Goal: Transaction & Acquisition: Purchase product/service

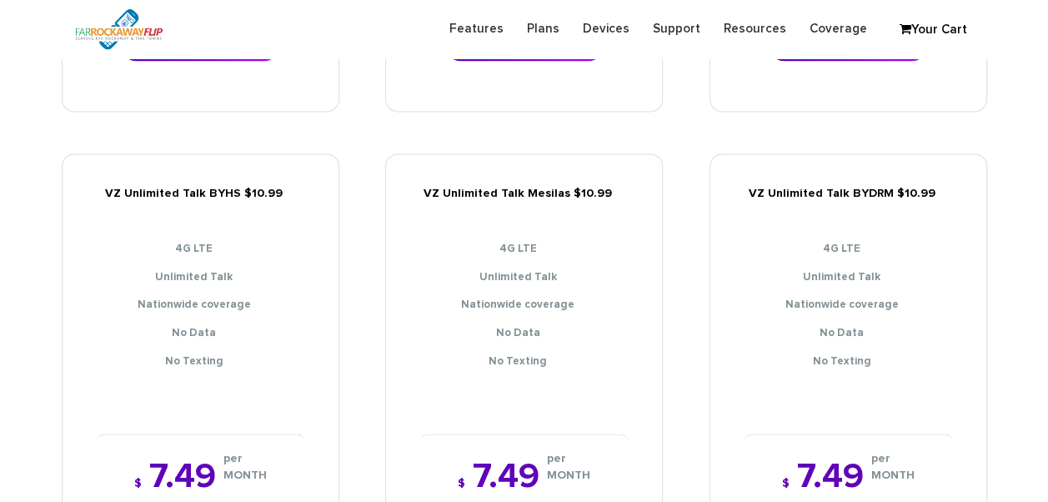
scroll to position [1251, 0]
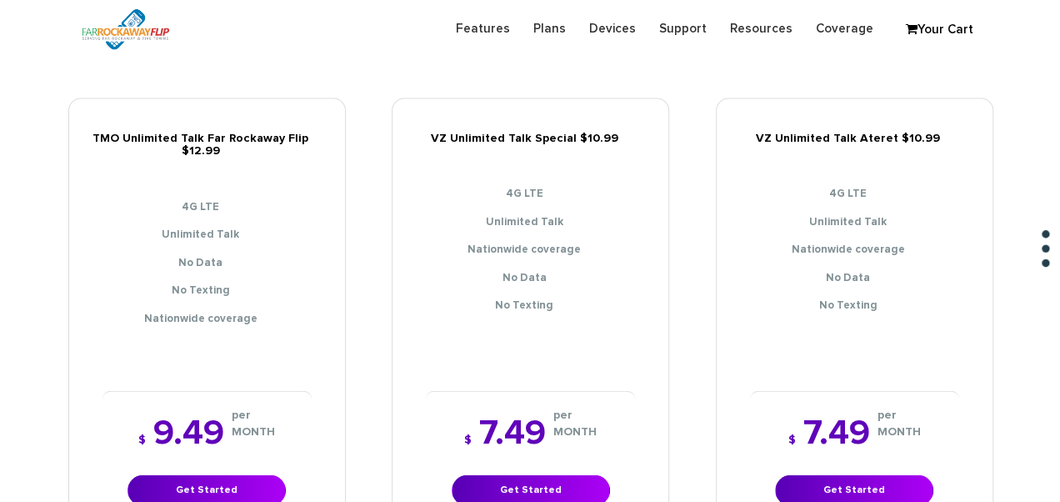
scroll to position [1834, 0]
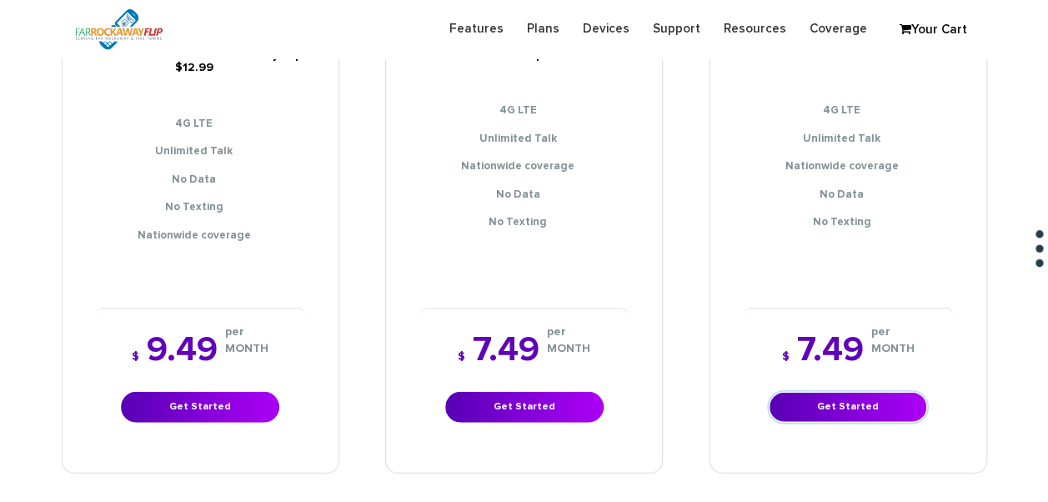
click at [854, 392] on link "Get Started" at bounding box center [848, 407] width 158 height 31
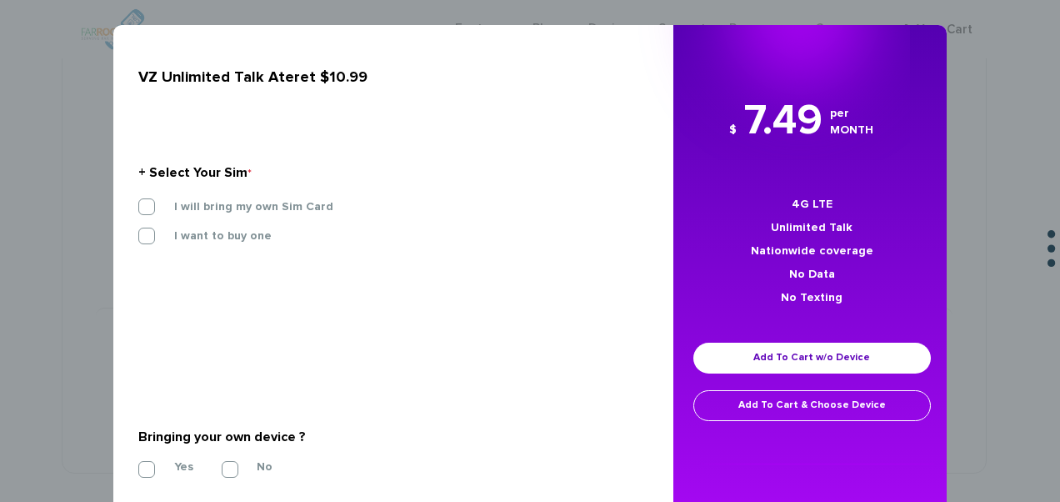
click at [183, 195] on section "+ Select Your Sim * I will bring my own Sim Card I want to buy one SIM STARTER …" at bounding box center [387, 208] width 498 height 181
click at [187, 199] on label "I will bring my own Sim Card" at bounding box center [241, 206] width 184 height 15
click at [138, 202] on input "I will bring my own Sim Card" at bounding box center [138, 202] width 0 height 0
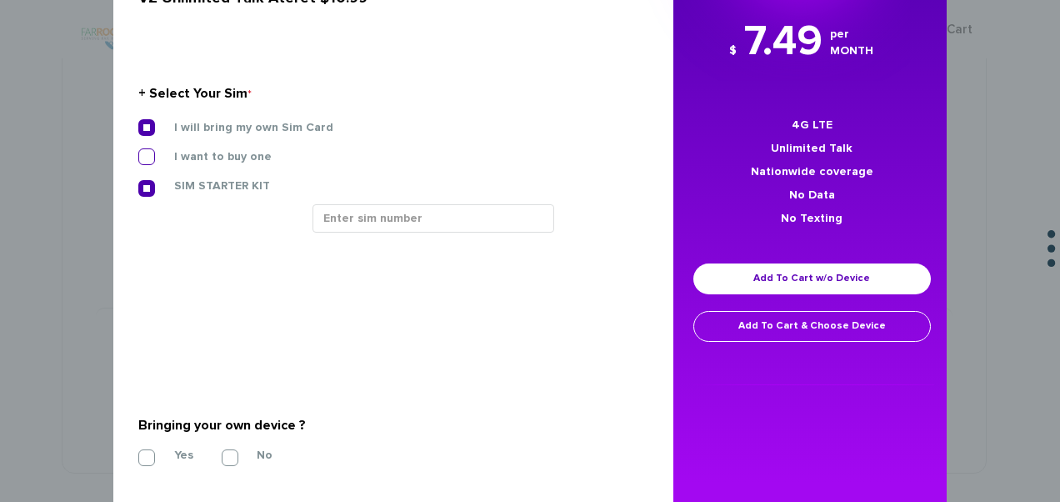
scroll to position [145, 0]
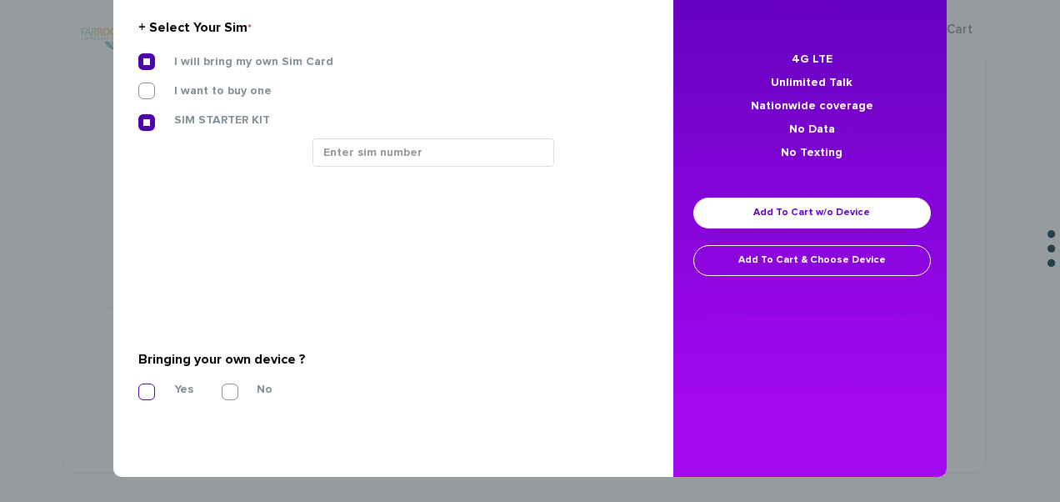
click at [149, 383] on label "Yes" at bounding box center [171, 389] width 44 height 15
click at [138, 387] on input "Yes" at bounding box center [138, 387] width 0 height 0
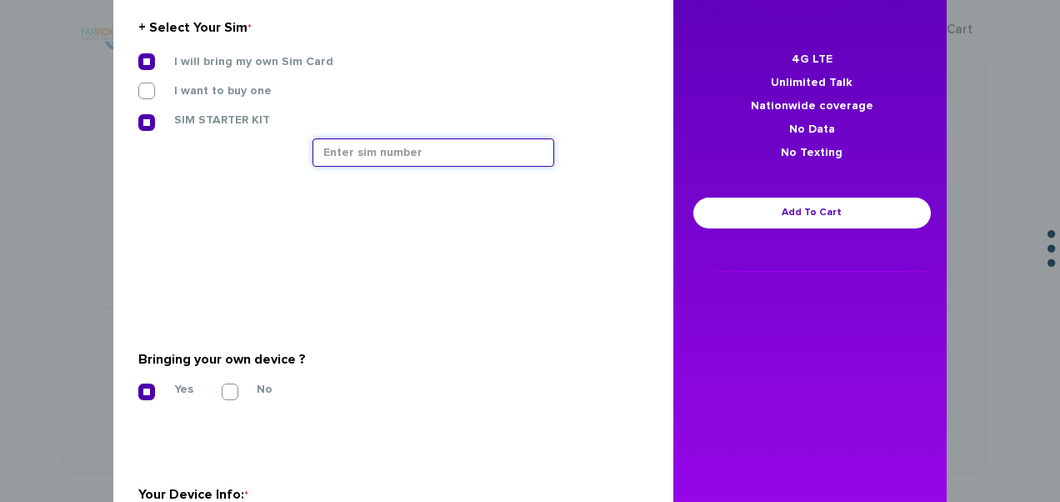
click at [353, 155] on input "text" at bounding box center [434, 152] width 242 height 28
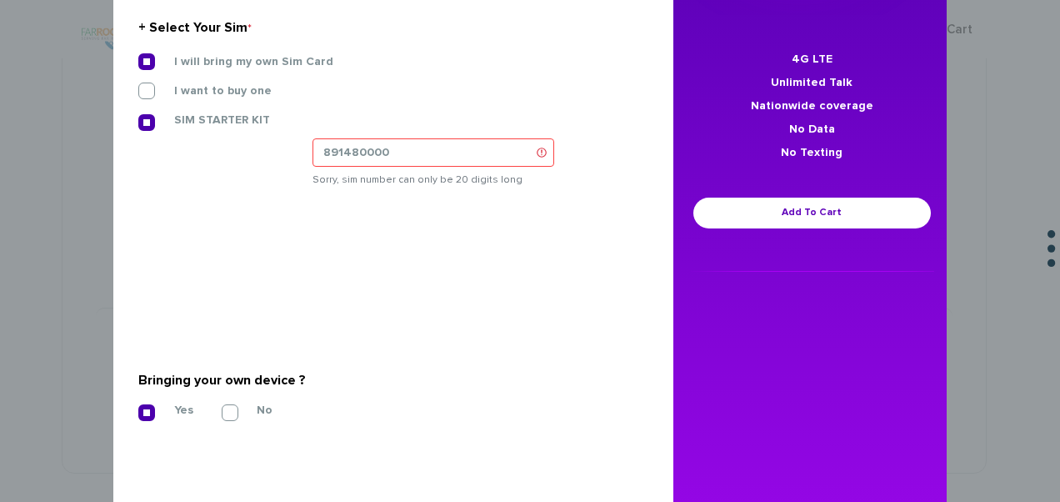
click at [387, 53] on section "+ Select Your Sim * I will bring my own Sim Card I want to buy one SIM STARTER …" at bounding box center [387, 106] width 498 height 269
click at [414, 143] on input "891480000" at bounding box center [434, 152] width 242 height 28
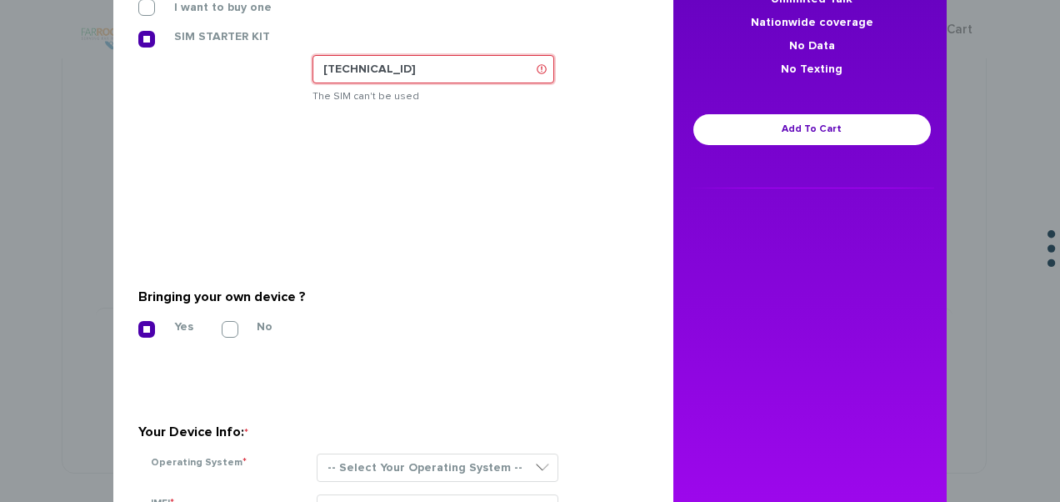
drag, startPoint x: 479, startPoint y: 74, endPoint x: 313, endPoint y: 62, distance: 166.4
click at [313, 62] on input "89148000010413033150" at bounding box center [434, 69] width 242 height 28
type input "89148000010413033150"
click at [499, 67] on input "89148000010413033150" at bounding box center [434, 69] width 242 height 28
drag, startPoint x: 462, startPoint y: 68, endPoint x: 235, endPoint y: 73, distance: 226.8
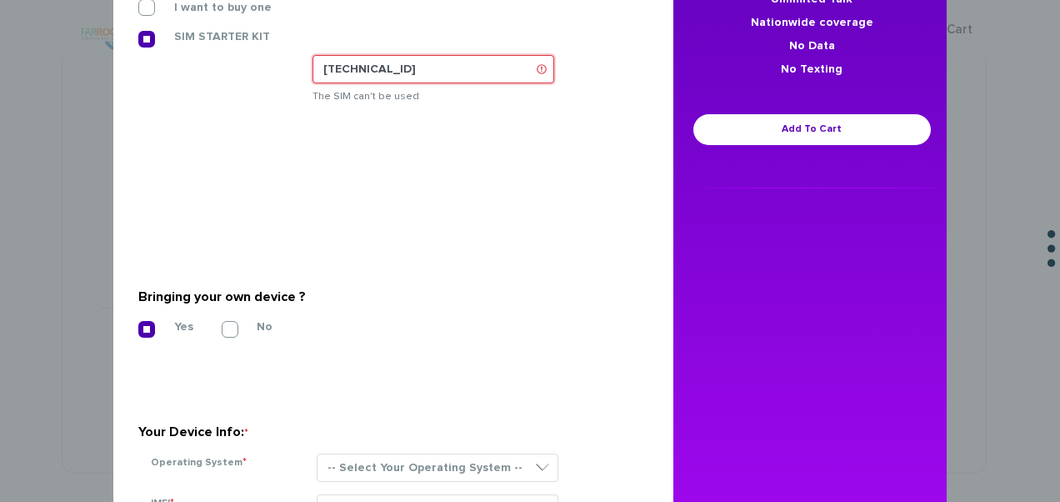
click at [235, 73] on div "I will bring my own Sim Card I want to buy one SIM STARTER KIT" at bounding box center [387, 43] width 523 height 147
paste input "[TECHNICAL_ID]"
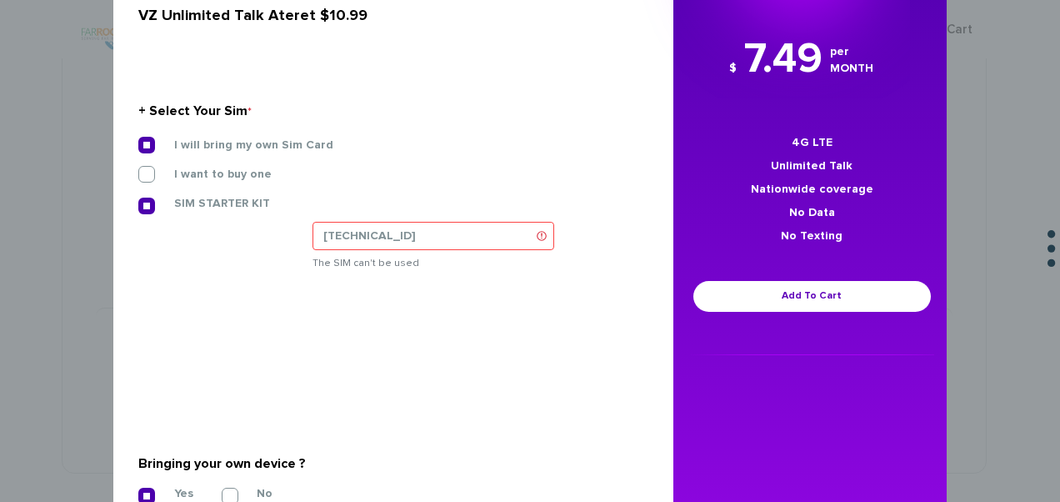
click at [433, 145] on div "I will bring my own Sim Card" at bounding box center [387, 145] width 498 height 17
click at [542, 223] on input "[TECHNICAL_ID]" at bounding box center [434, 236] width 242 height 28
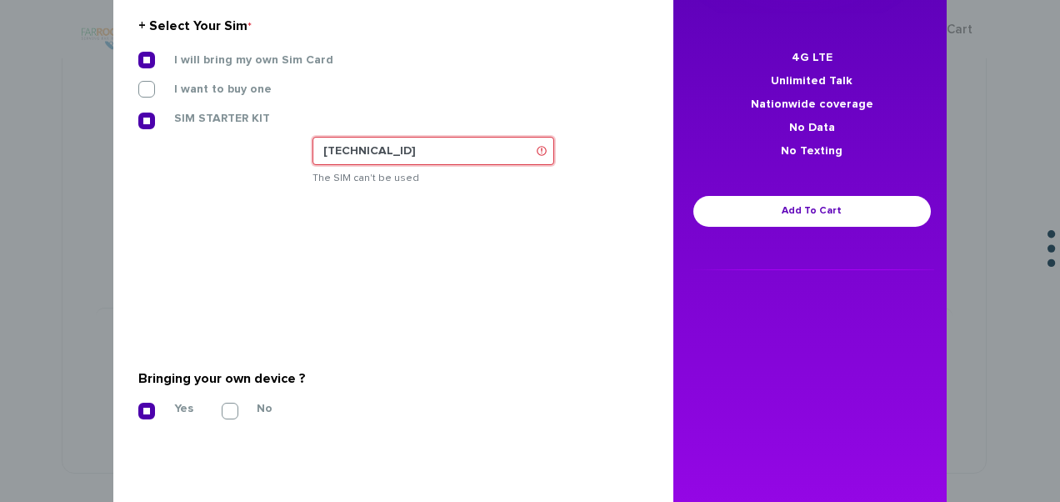
scroll to position [228, 0]
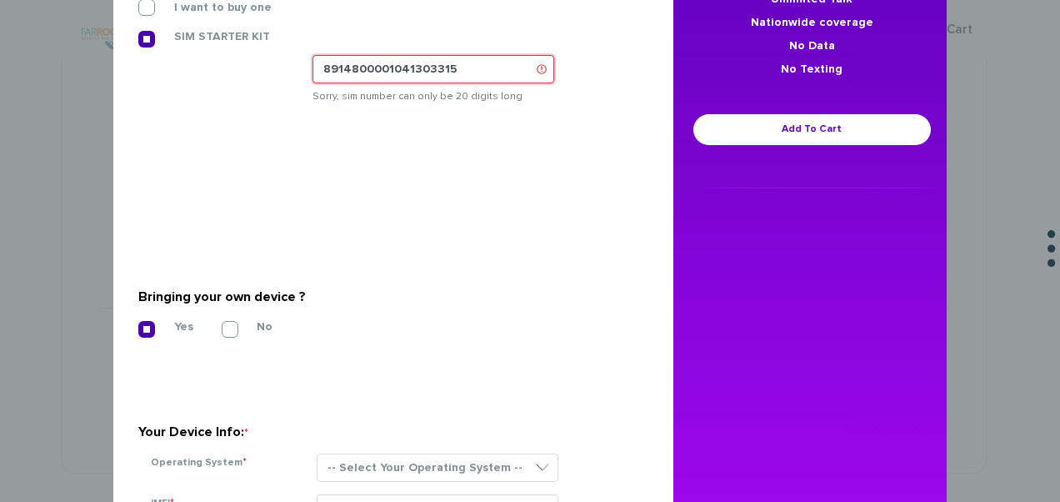
type input "[TECHNICAL_ID]"
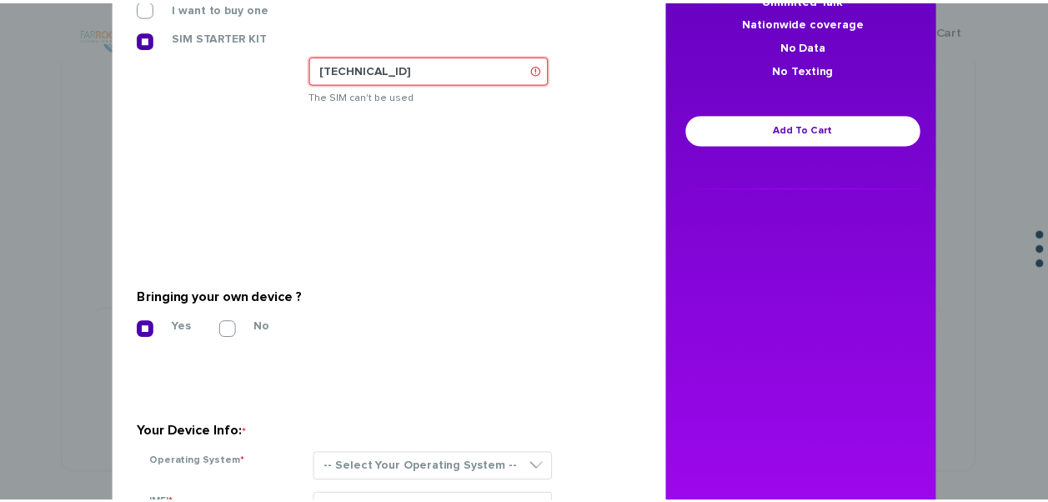
scroll to position [0, 0]
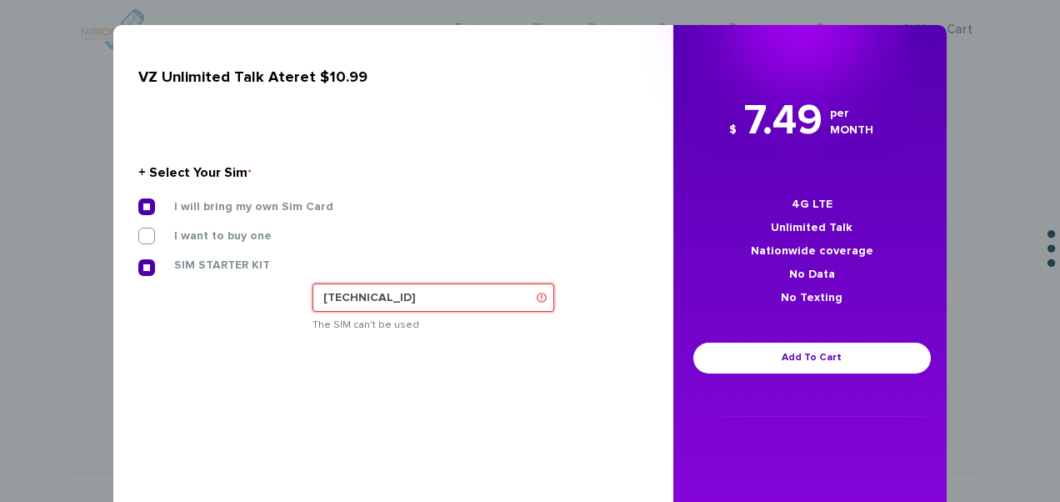
drag, startPoint x: 480, startPoint y: 288, endPoint x: 352, endPoint y: 305, distance: 129.5
click at [320, 303] on input "[TECHNICAL_ID]" at bounding box center [434, 297] width 242 height 28
drag, startPoint x: 362, startPoint y: 302, endPoint x: 312, endPoint y: 293, distance: 50.9
click at [313, 293] on input "[TECHNICAL_ID]" at bounding box center [434, 297] width 242 height 28
drag, startPoint x: 312, startPoint y: 293, endPoint x: 467, endPoint y: 292, distance: 155.1
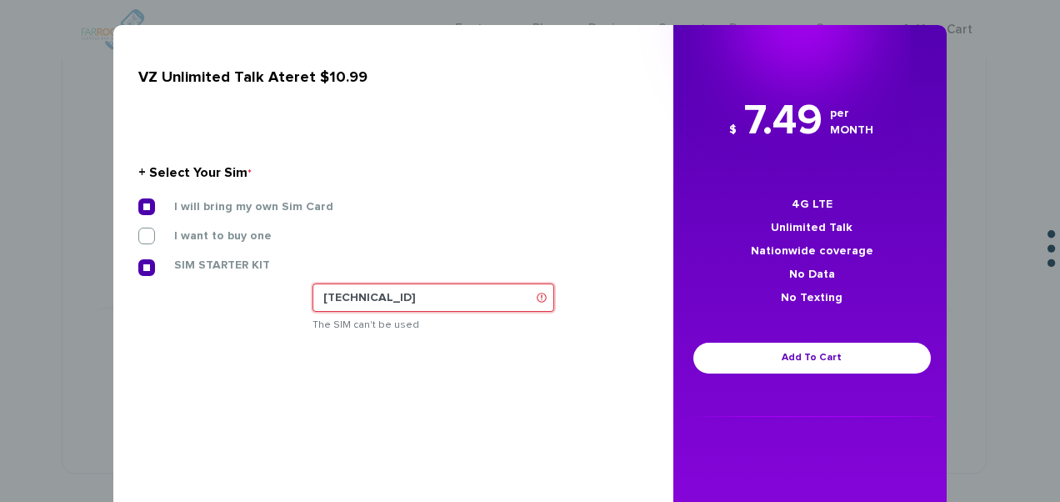
click at [467, 292] on input "[TECHNICAL_ID]" at bounding box center [434, 297] width 242 height 28
click at [944, 148] on div "× VZ Unlimited Talk Ateret $10.99 + Select Your Sim * I will bring my own Sim C…" at bounding box center [530, 251] width 1060 height 502
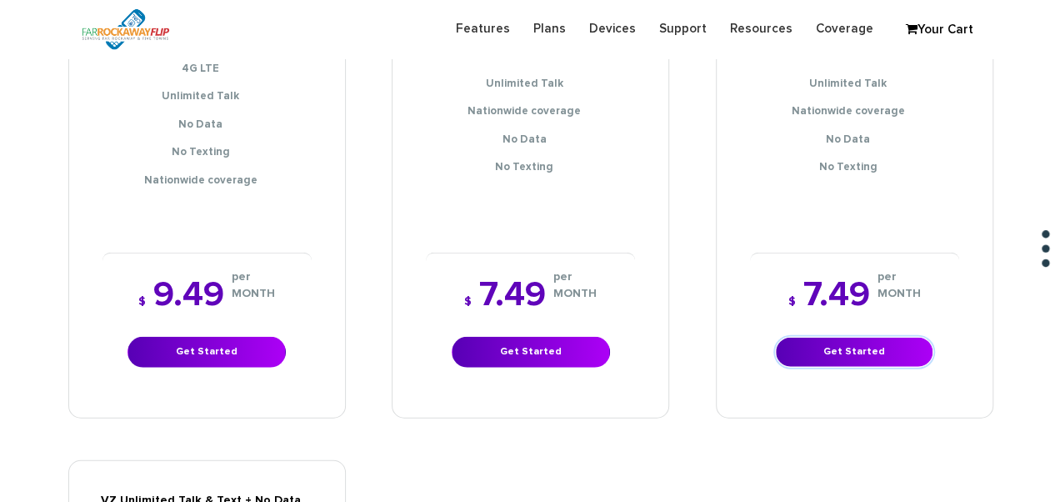
scroll to position [1917, 0]
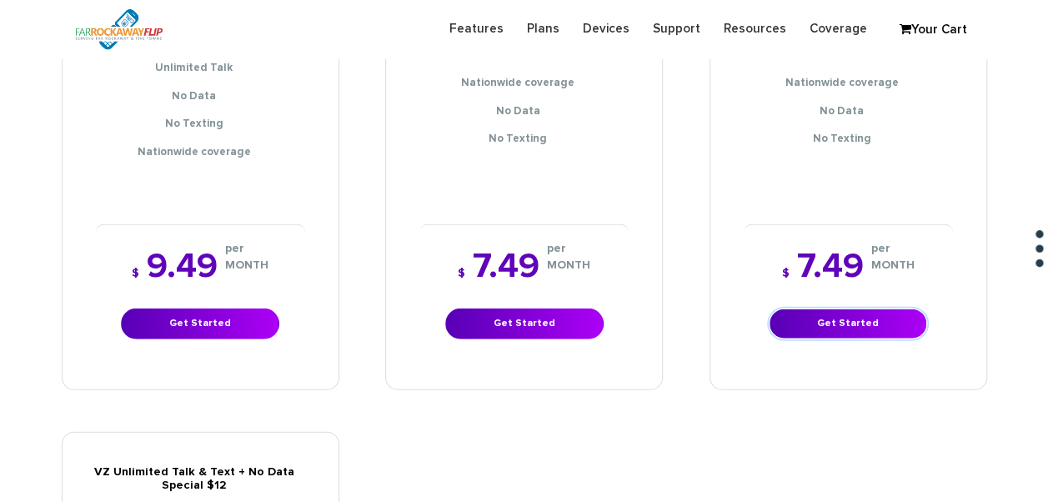
click at [870, 318] on link "Get Started" at bounding box center [848, 323] width 158 height 31
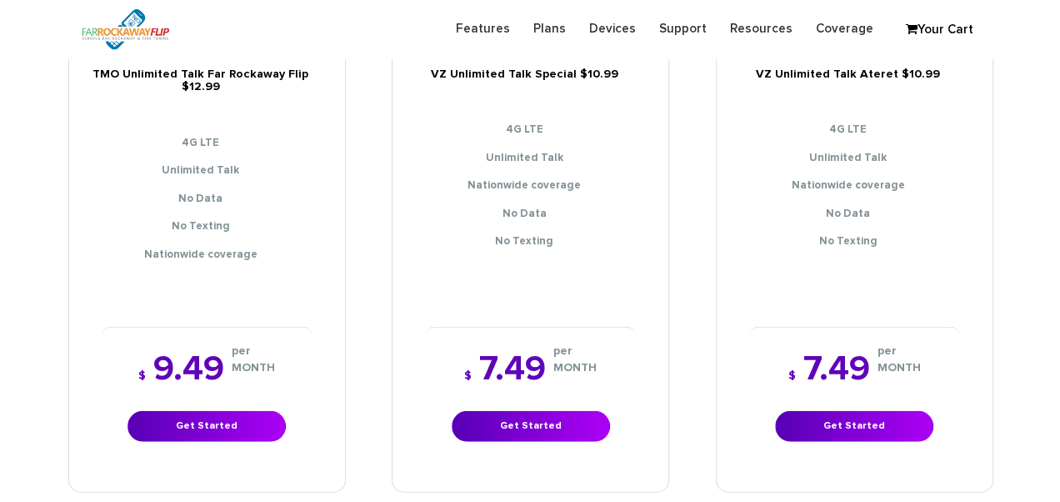
scroll to position [1831, 0]
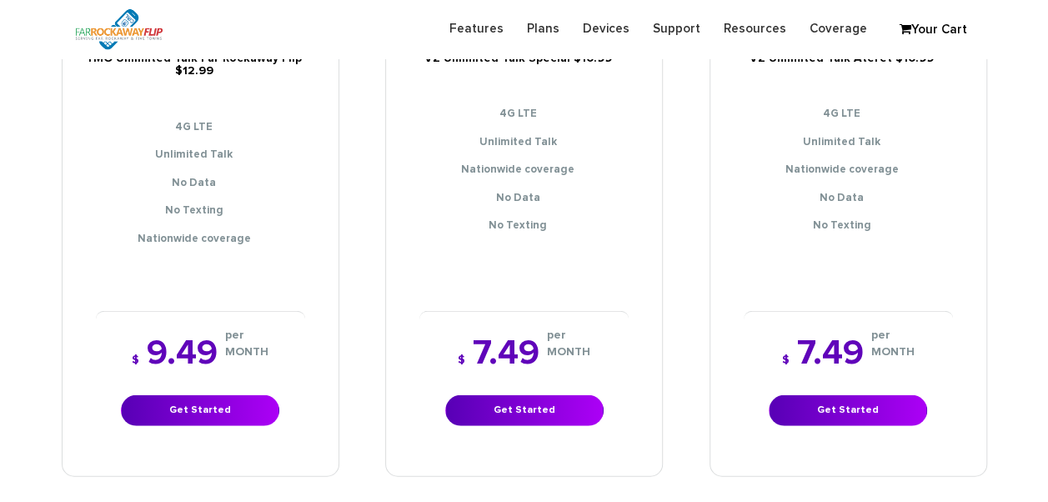
click at [807, 377] on div "$ 7.49 per MONTH Get Started" at bounding box center [848, 381] width 209 height 140
click at [810, 395] on link "Get Started" at bounding box center [848, 410] width 158 height 31
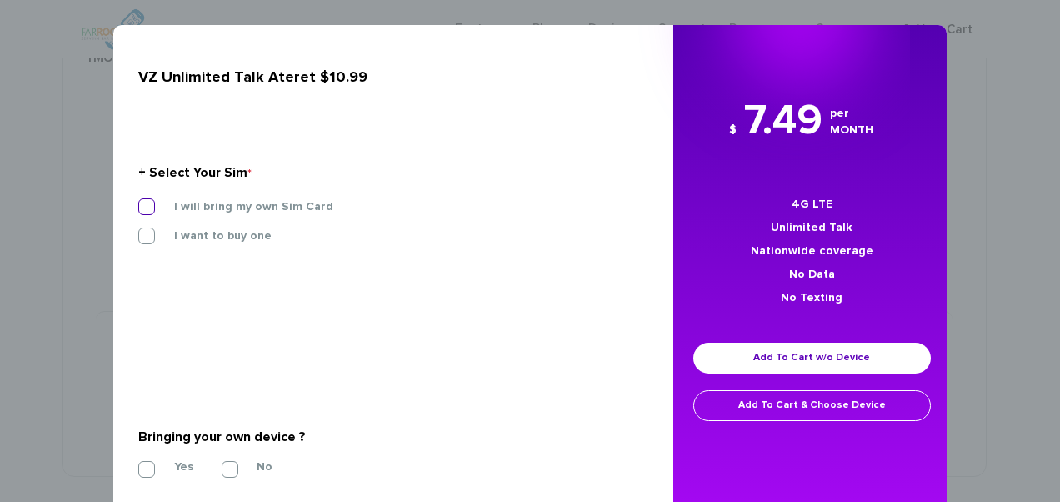
click at [191, 199] on label "I will bring my own Sim Card" at bounding box center [241, 206] width 184 height 15
click at [138, 202] on input "I will bring my own Sim Card" at bounding box center [138, 202] width 0 height 0
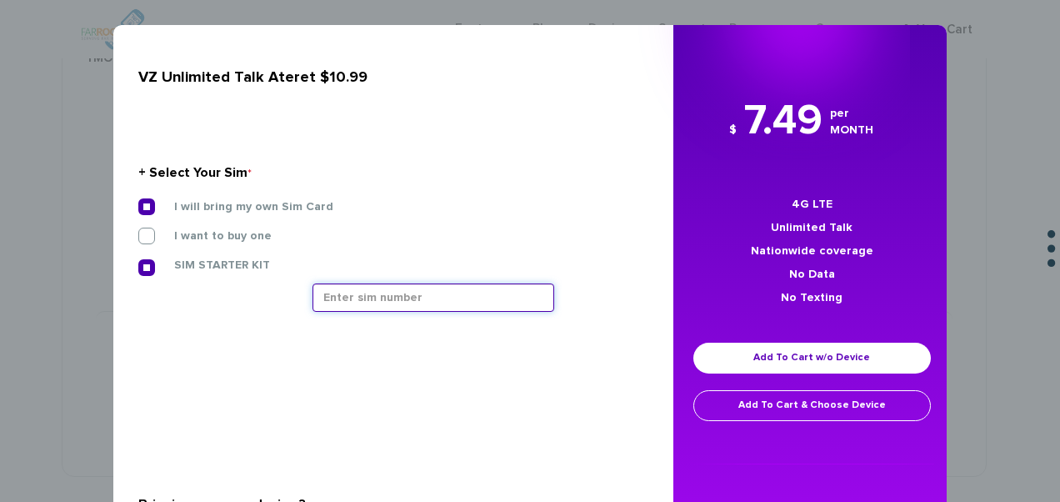
paste input "Rochelle Safdieh"
type input "Rochelle Safdieh"
drag, startPoint x: 431, startPoint y: 295, endPoint x: 120, endPoint y: 245, distance: 315.0
click at [126, 247] on div "I will bring my own Sim Card I want to buy one SIM STARTER KIT" at bounding box center [387, 261] width 523 height 126
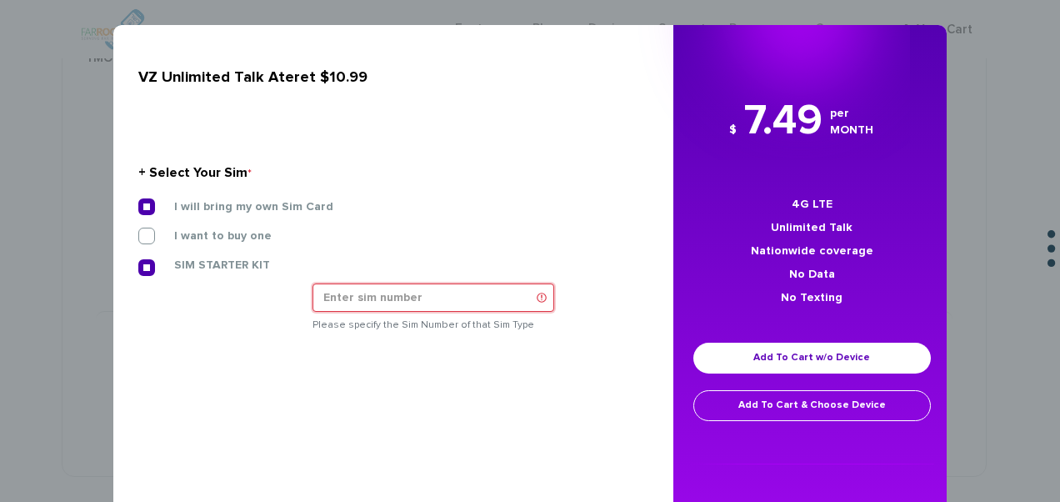
paste input "[TECHNICAL_ID]"
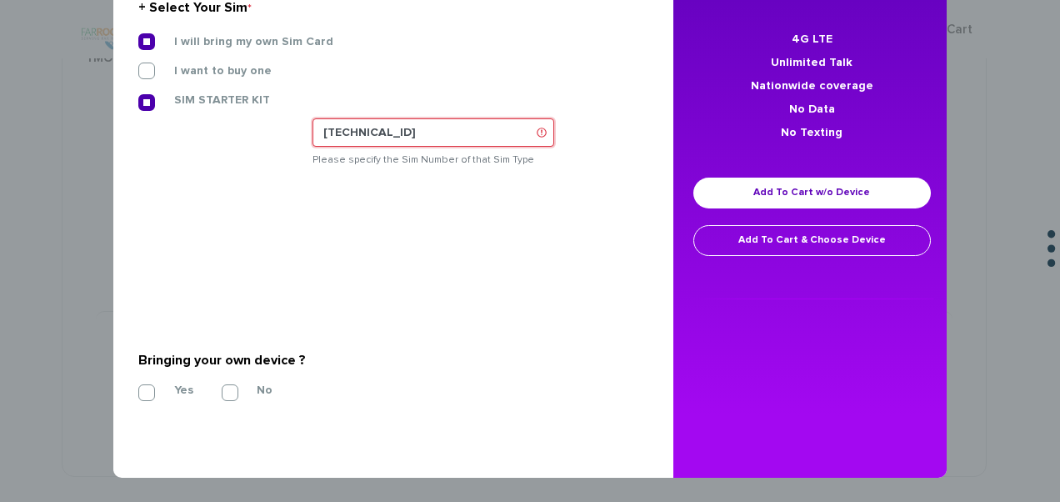
scroll to position [0, 0]
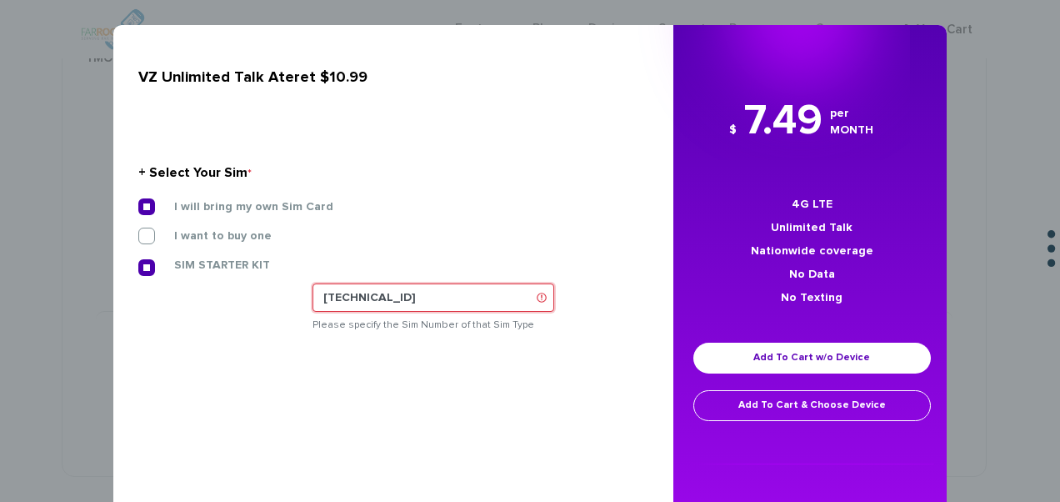
click at [485, 298] on input "[TECHNICAL_ID]" at bounding box center [434, 297] width 242 height 28
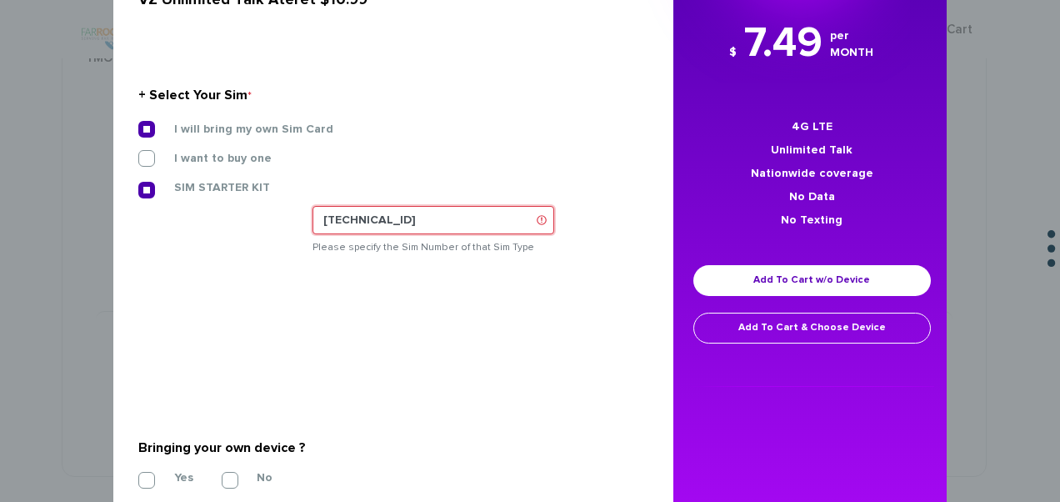
scroll to position [165, 0]
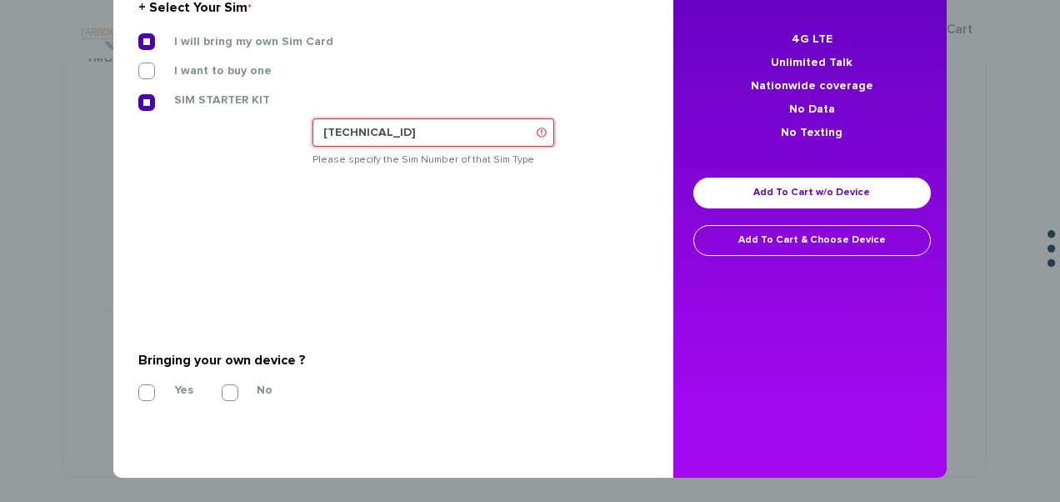
click at [449, 123] on input "[TECHNICAL_ID]" at bounding box center [434, 132] width 242 height 28
click at [533, 134] on input "89148000010413033150" at bounding box center [434, 132] width 242 height 28
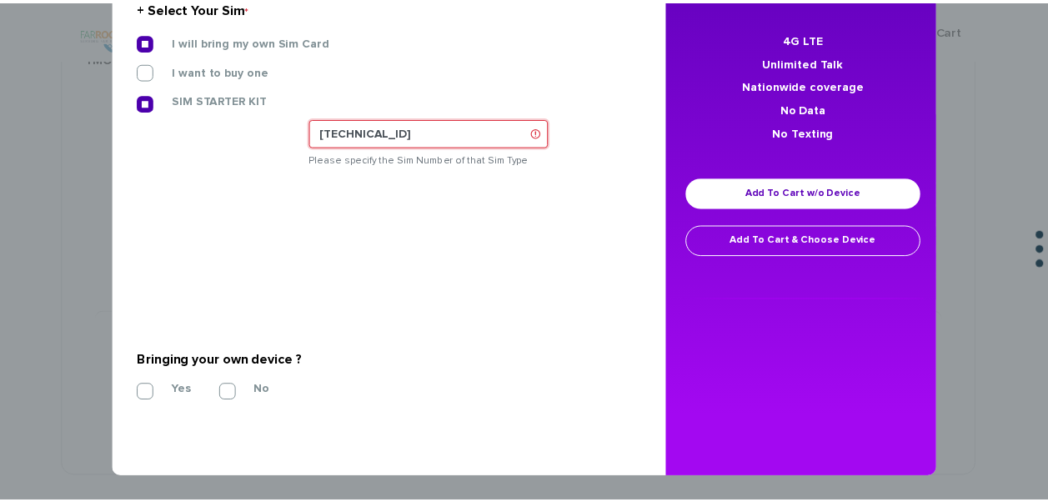
scroll to position [0, 0]
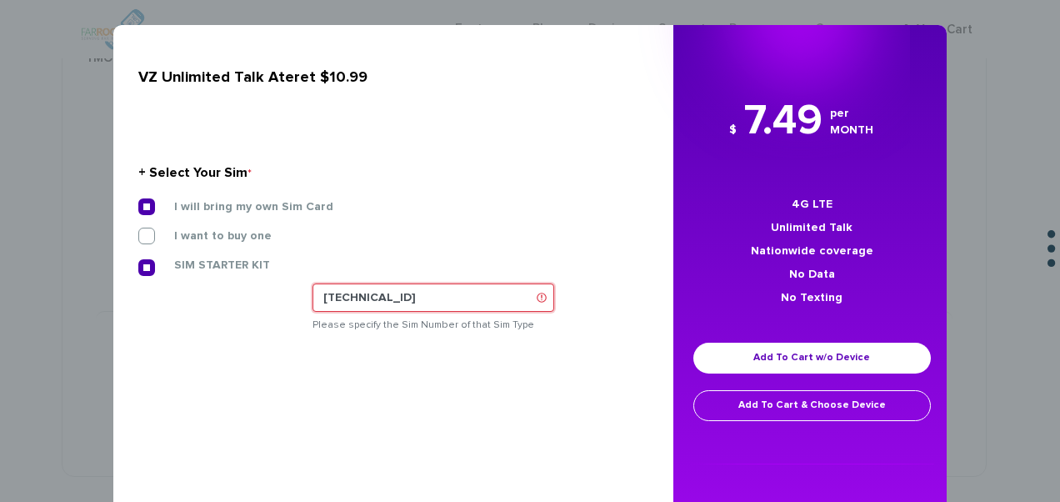
type input "89148000010413033150"
click at [77, 47] on div "× VZ Unlimited Talk Ateret $10.99 + Select Your Sim * I will bring my own Sim C…" at bounding box center [530, 251] width 1060 height 502
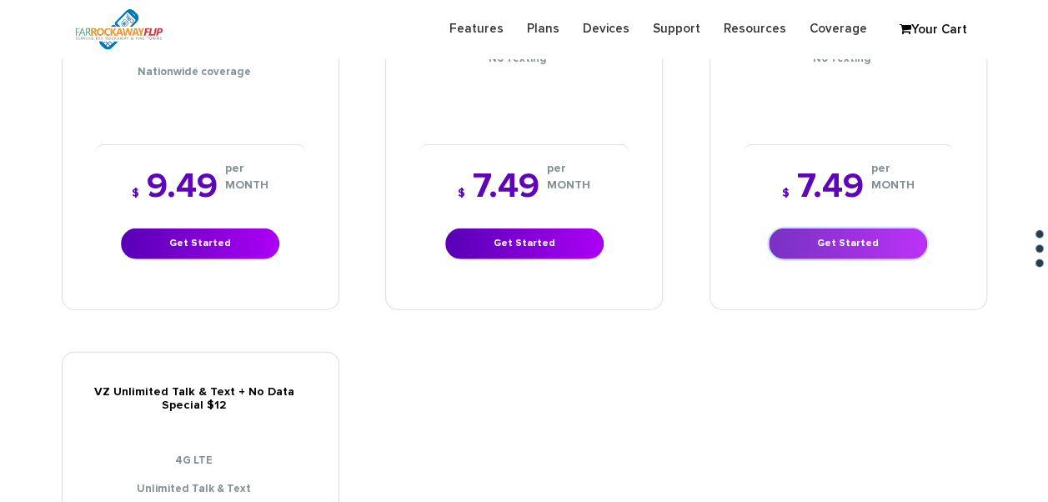
scroll to position [1998, 0]
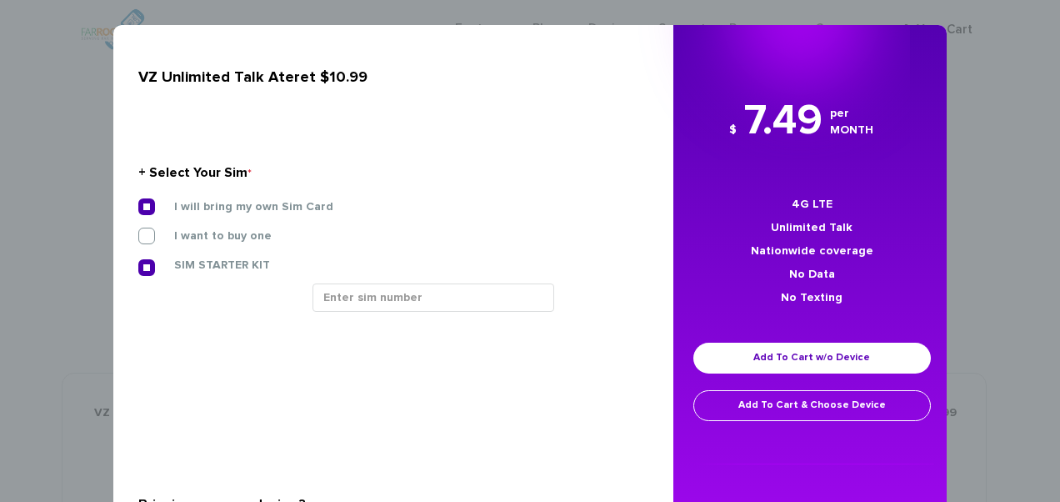
scroll to position [2079, 0]
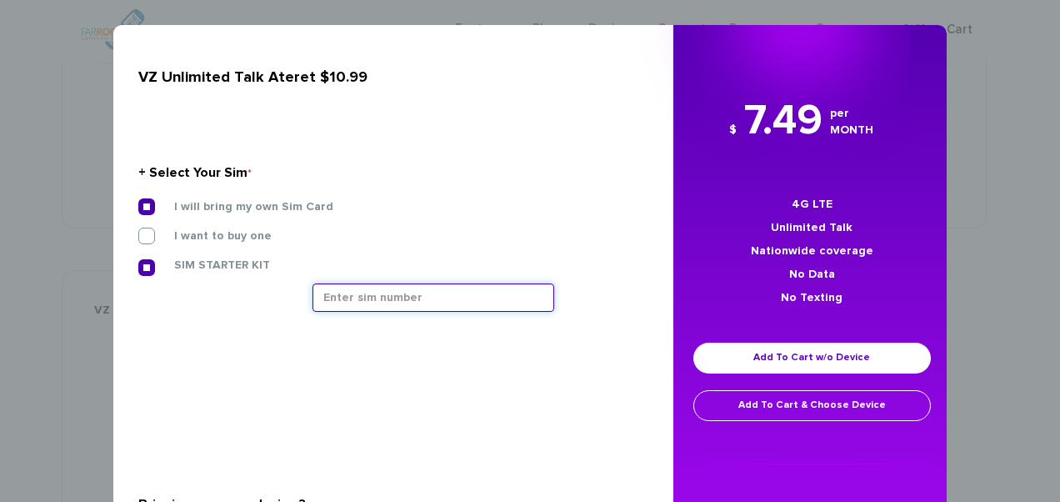
paste input "[TECHNICAL_ID]"
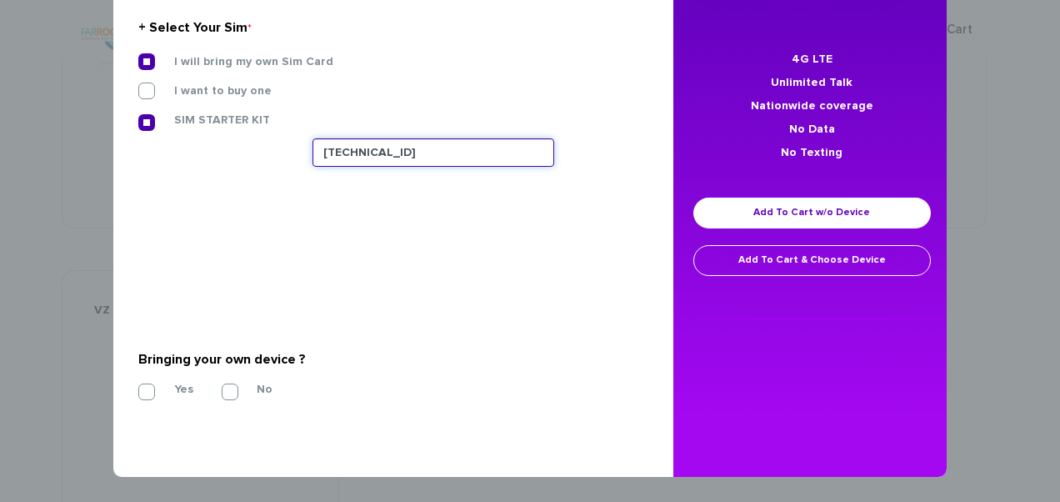
type input "[TECHNICAL_ID]"
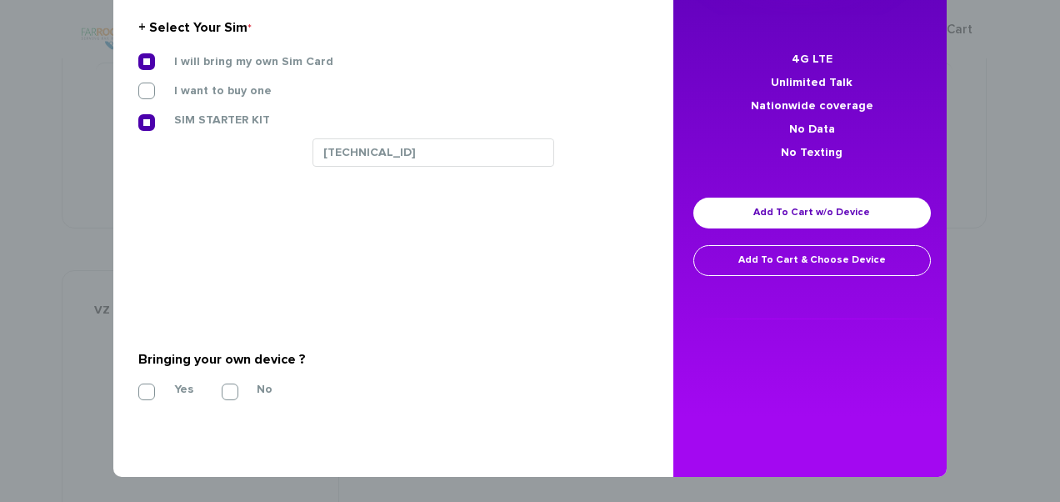
click at [119, 400] on div "VZ Unlimited Talk Ateret $10.99 + Select Your Sim * I will bring my own Sim Car…" at bounding box center [387, 178] width 573 height 597
click at [149, 391] on label "Yes" at bounding box center [171, 389] width 44 height 15
click at [138, 387] on input "Yes" at bounding box center [138, 387] width 0 height 0
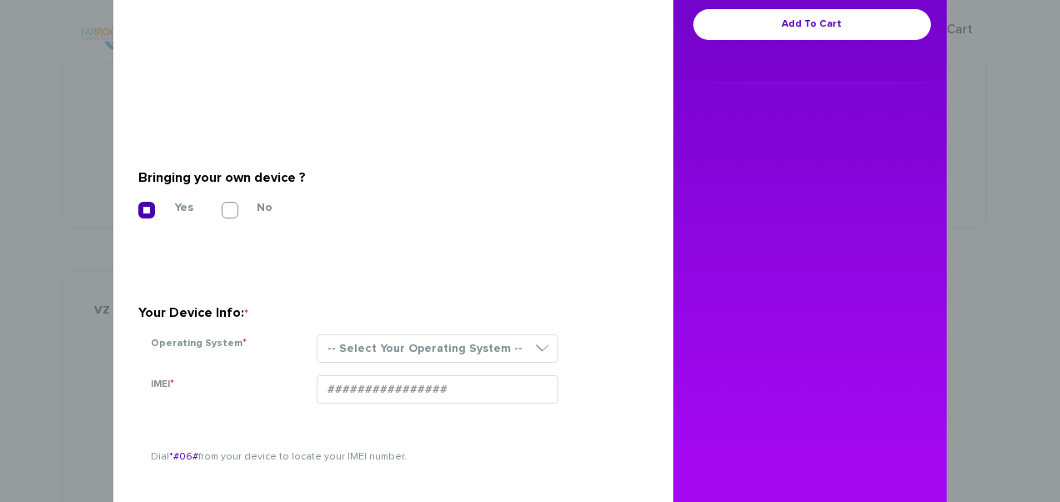
scroll to position [391, 0]
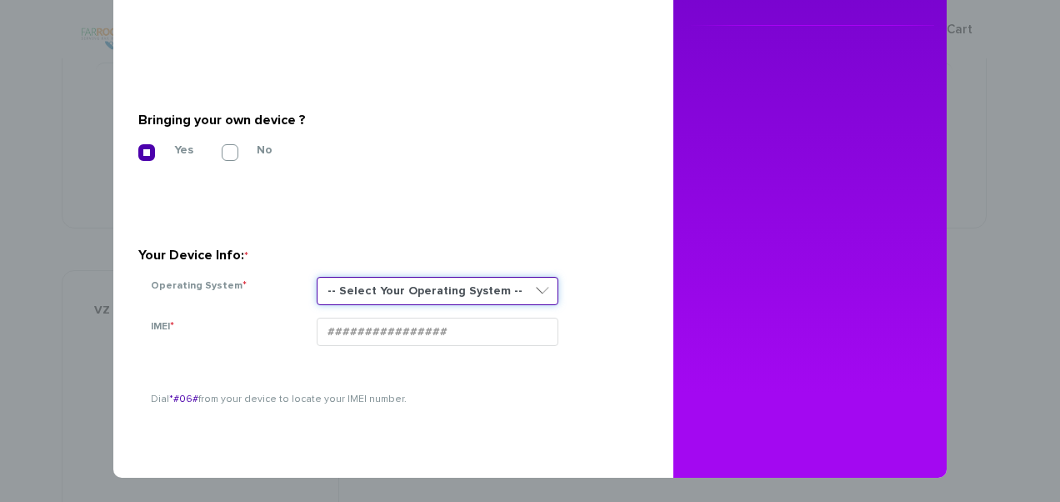
click at [394, 288] on select "-- Select Your Operating System -- ANDROID BLACKBERRY IOS NONE (BASIC PHONE) WI…" at bounding box center [438, 291] width 242 height 28
select select "NONE (BASIC PHONE)"
click at [317, 277] on select "-- Select Your Operating System -- ANDROID BLACKBERRY IOS NONE (BASIC PHONE) WI…" at bounding box center [438, 291] width 242 height 28
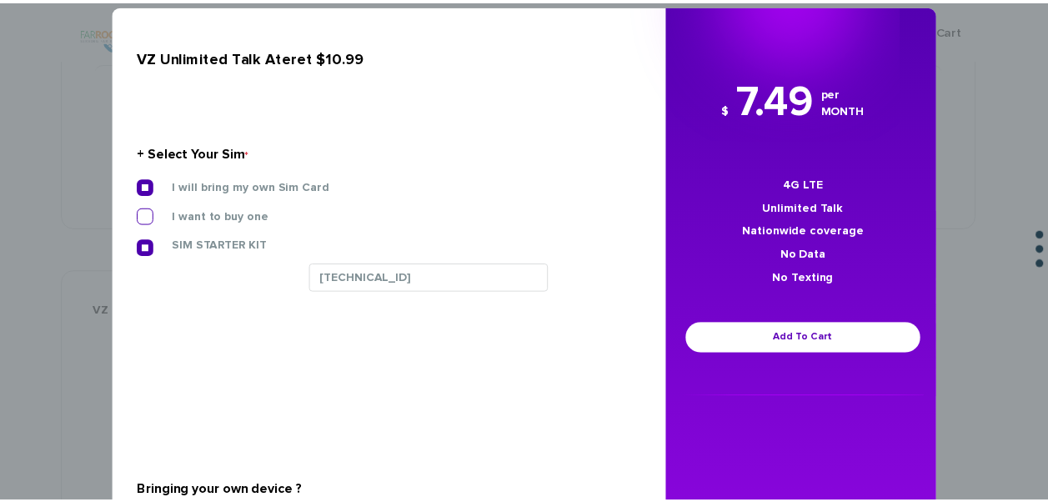
scroll to position [0, 0]
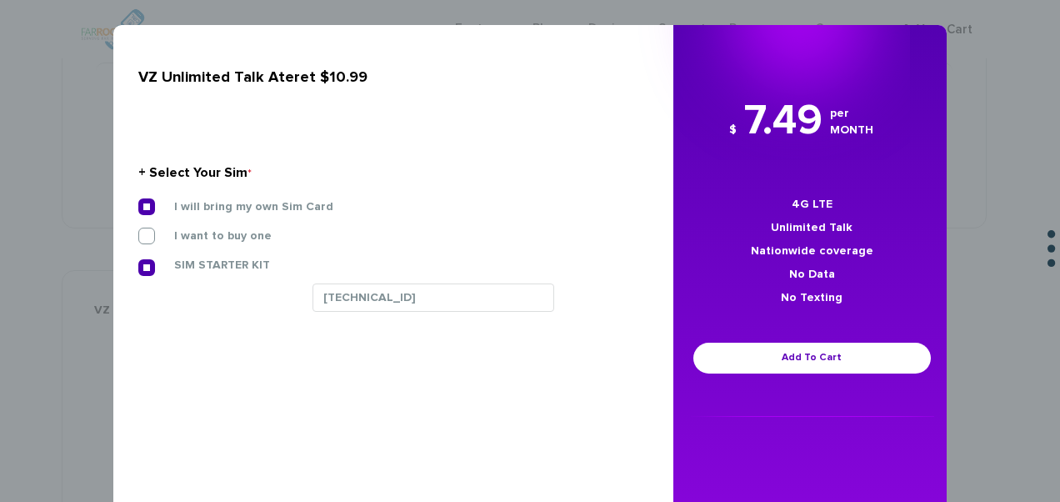
click at [93, 168] on div "× VZ Unlimited Talk Ateret $10.99 + Select Your Sim * I will bring my own Sim C…" at bounding box center [530, 251] width 1060 height 502
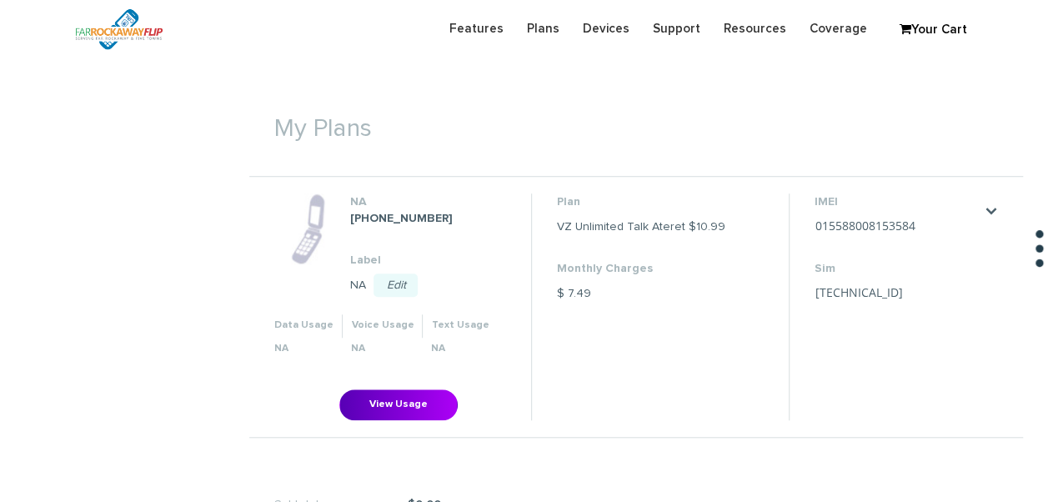
scroll to position [584, 0]
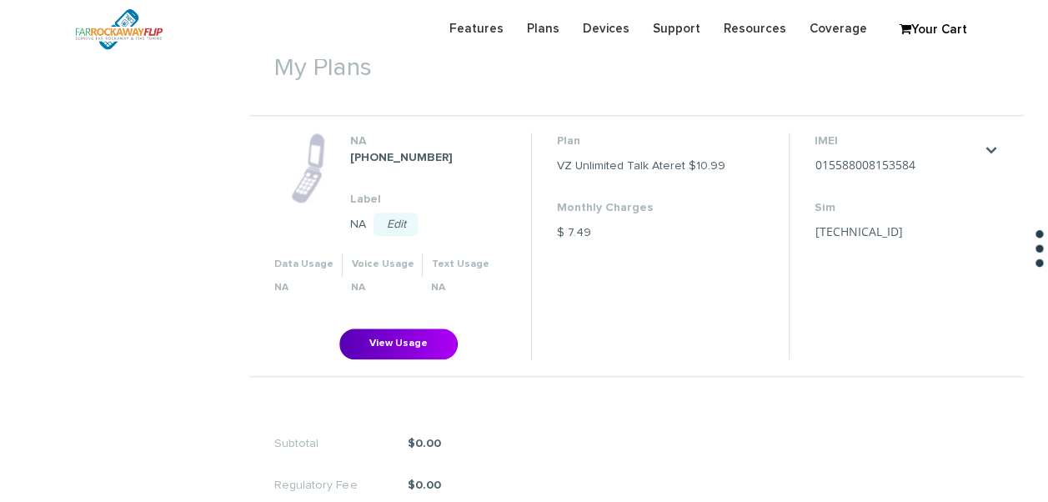
click at [917, 161] on li "IMEI [TECHNICAL_ID] Save Cancel Sim [TECHNICAL_ID] Save Cancel" at bounding box center [898, 246] width 218 height 226
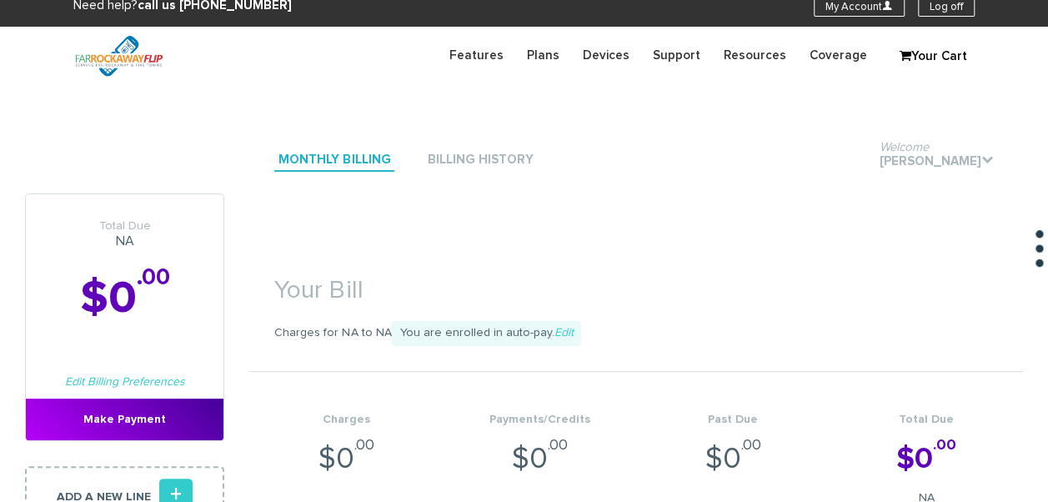
scroll to position [0, 0]
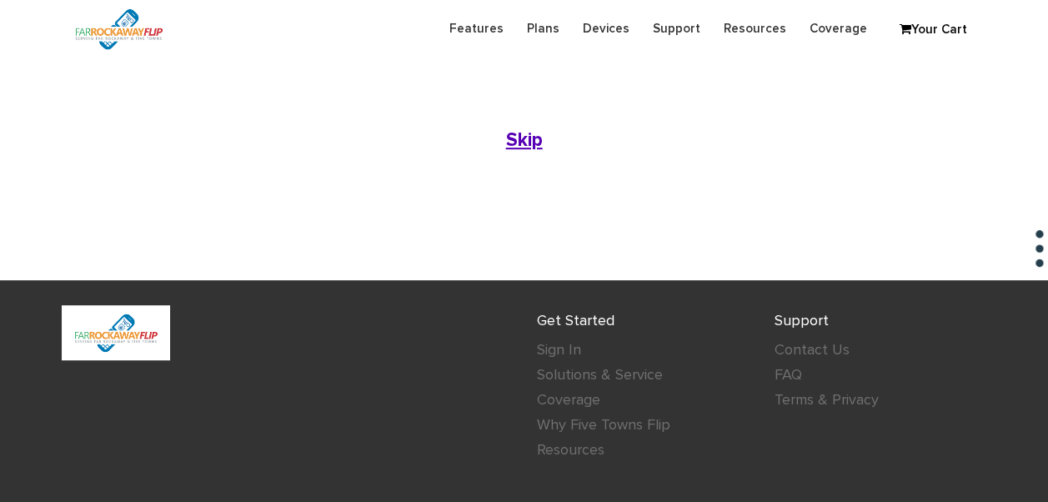
scroll to position [250, 0]
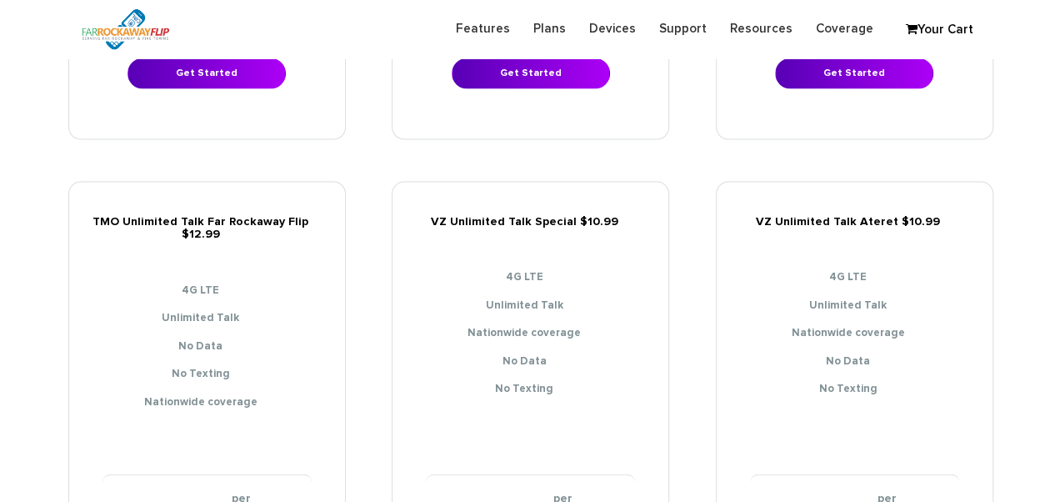
scroll to position [1917, 0]
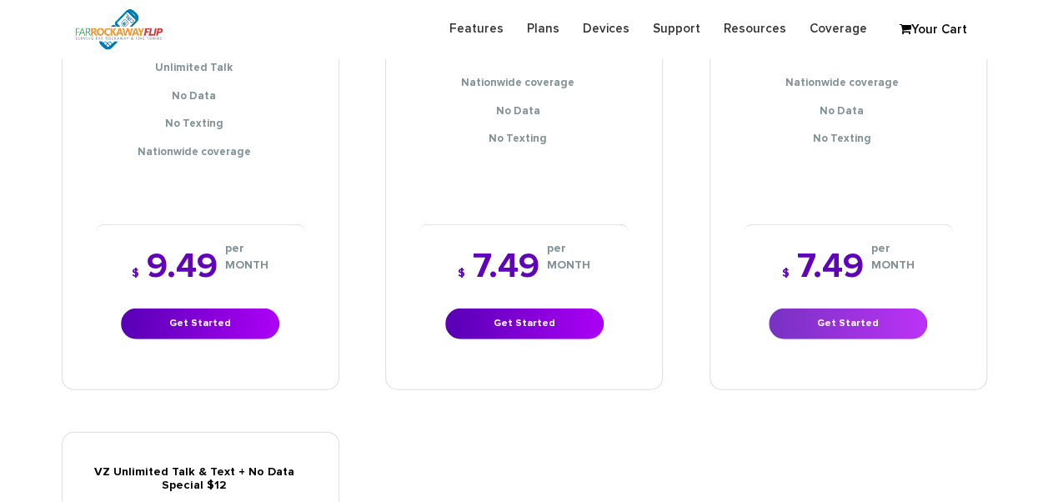
drag, startPoint x: 829, startPoint y: 285, endPoint x: 829, endPoint y: 295, distance: 10.0
click at [829, 285] on div "$ 7.49 per MONTH Get Started" at bounding box center [848, 294] width 209 height 140
click at [829, 308] on link "Get Started" at bounding box center [848, 323] width 158 height 31
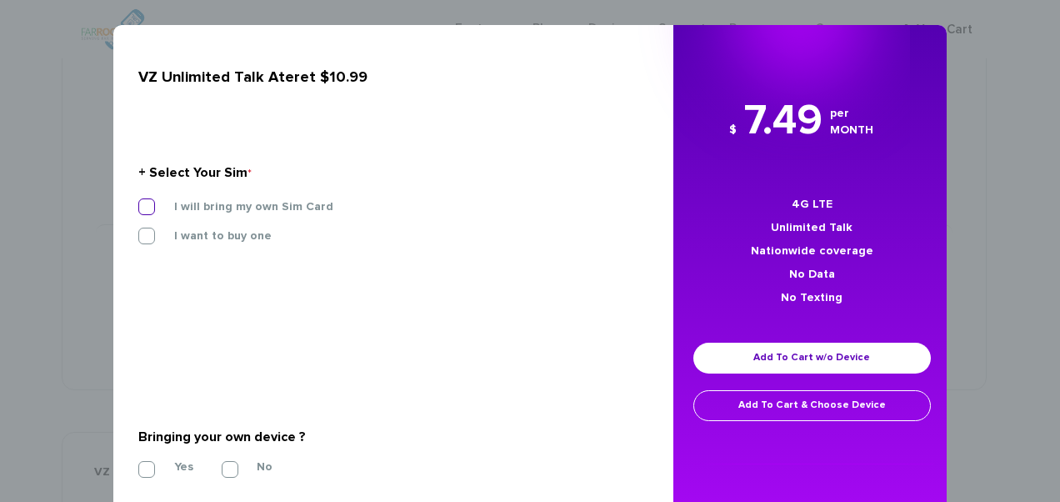
click at [253, 203] on label "I will bring my own Sim Card" at bounding box center [241, 206] width 184 height 15
click at [138, 202] on input "I will bring my own Sim Card" at bounding box center [138, 202] width 0 height 0
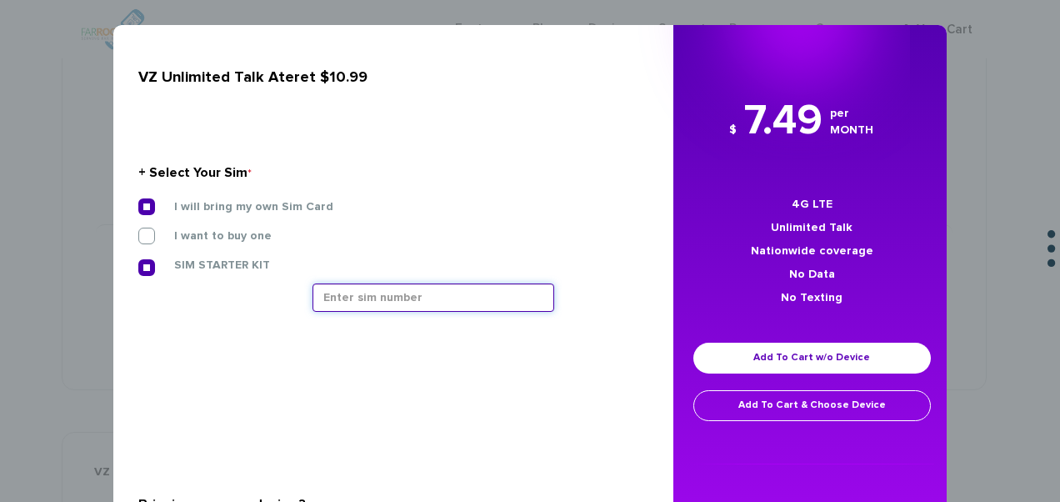
paste input "89148000010413033150"
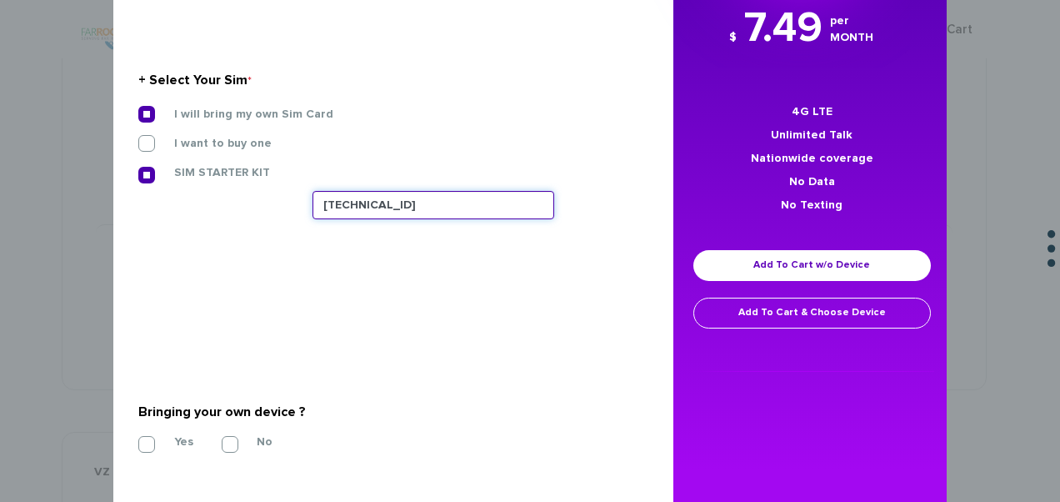
scroll to position [145, 0]
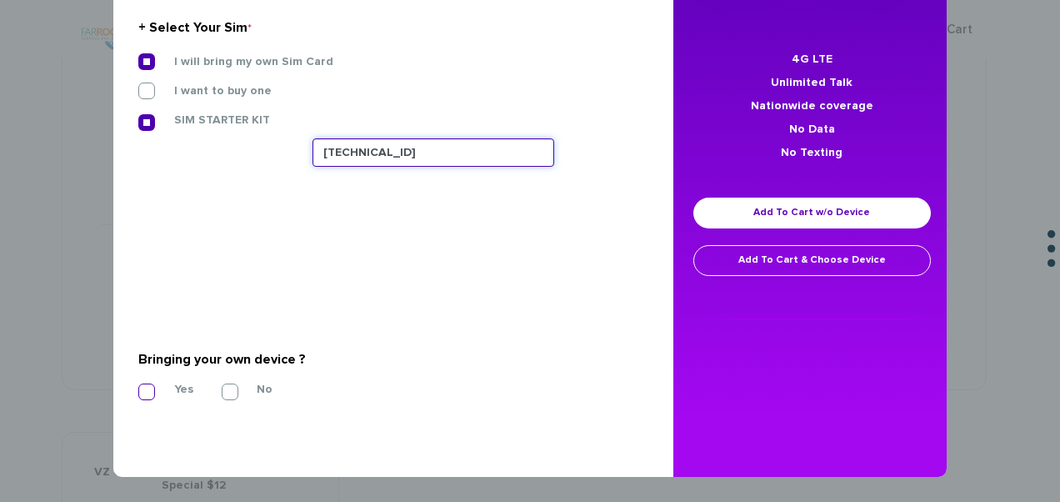
type input "89148000010413033150"
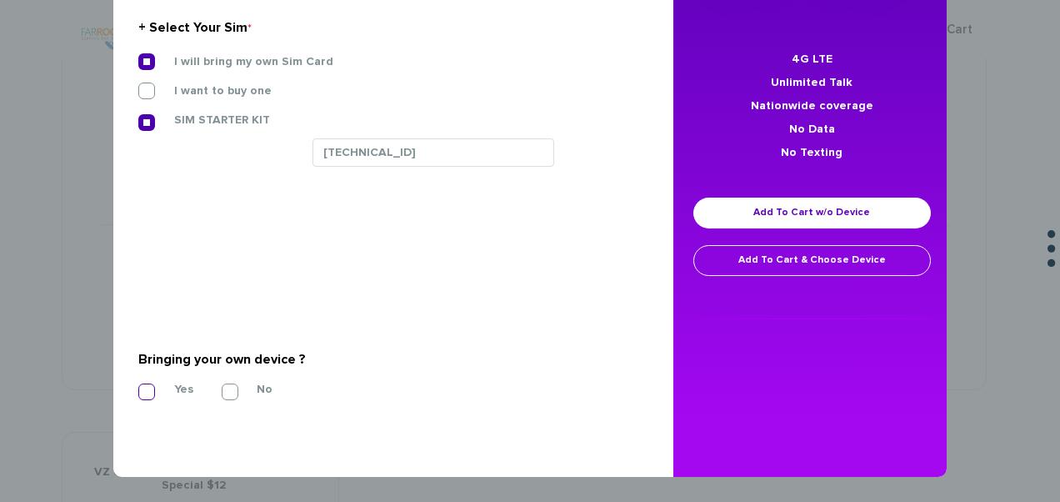
click at [149, 390] on label "Yes" at bounding box center [171, 389] width 44 height 15
click at [138, 387] on input "Yes" at bounding box center [138, 387] width 0 height 0
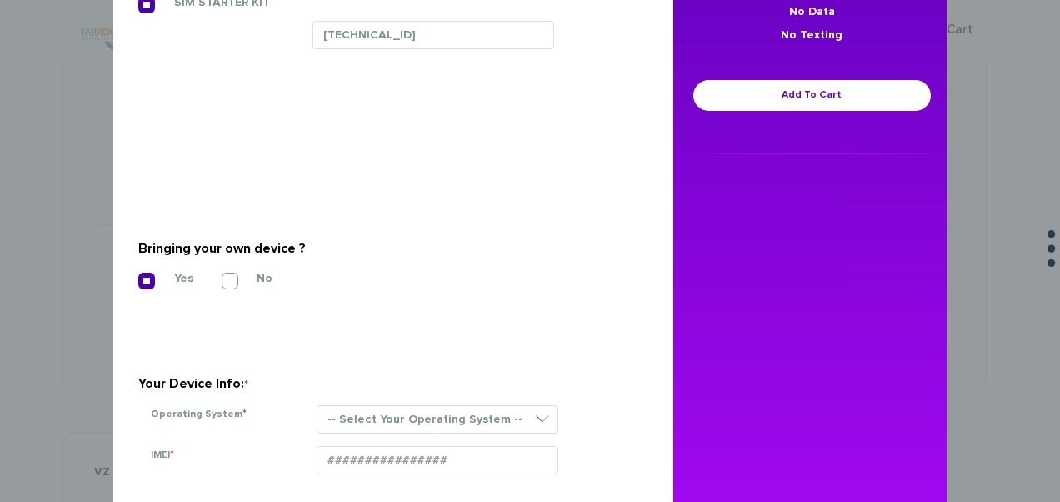
scroll to position [391, 0]
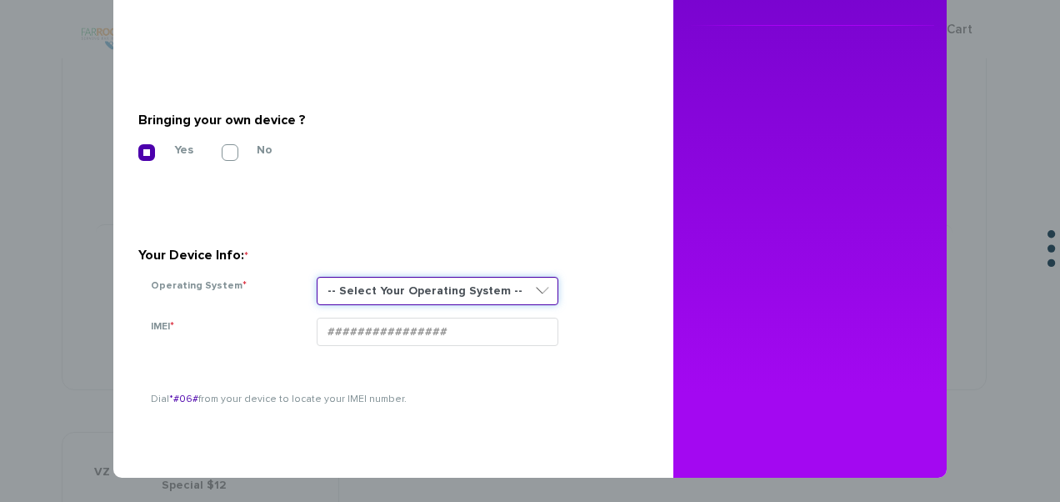
click at [375, 298] on select "-- Select Your Operating System -- ANDROID BLACKBERRY IOS NONE (BASIC PHONE) WI…" at bounding box center [438, 291] width 242 height 28
select select "NONE (BASIC PHONE)"
click at [317, 277] on select "-- Select Your Operating System -- ANDROID BLACKBERRY IOS NONE (BASIC PHONE) WI…" at bounding box center [438, 291] width 242 height 28
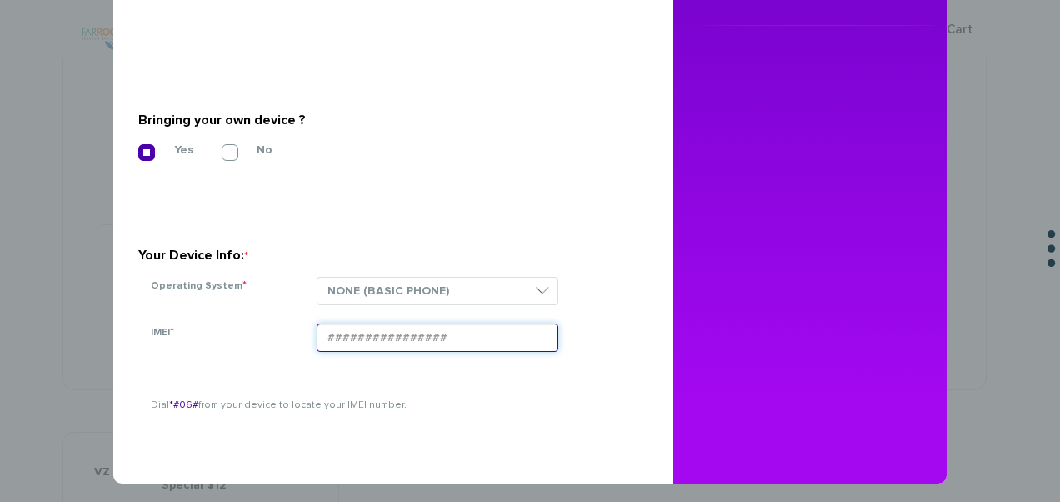
paste input "015588008153584"
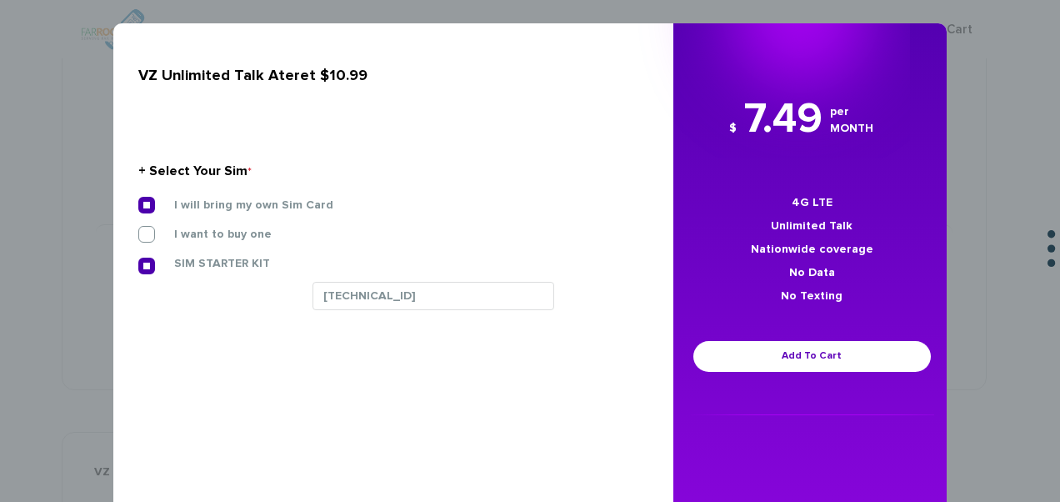
scroll to position [0, 0]
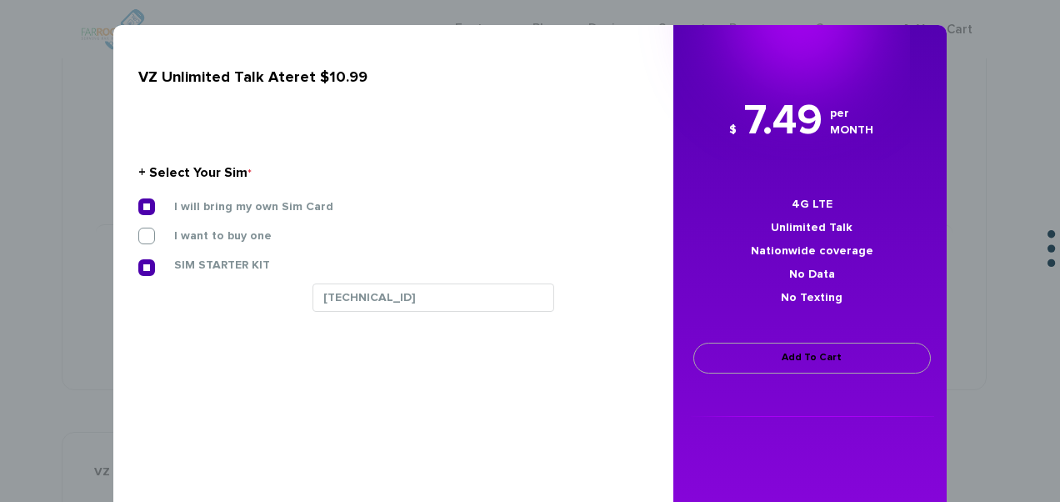
type input "015588008153584"
click at [804, 355] on link "Add To Cart" at bounding box center [813, 358] width 238 height 31
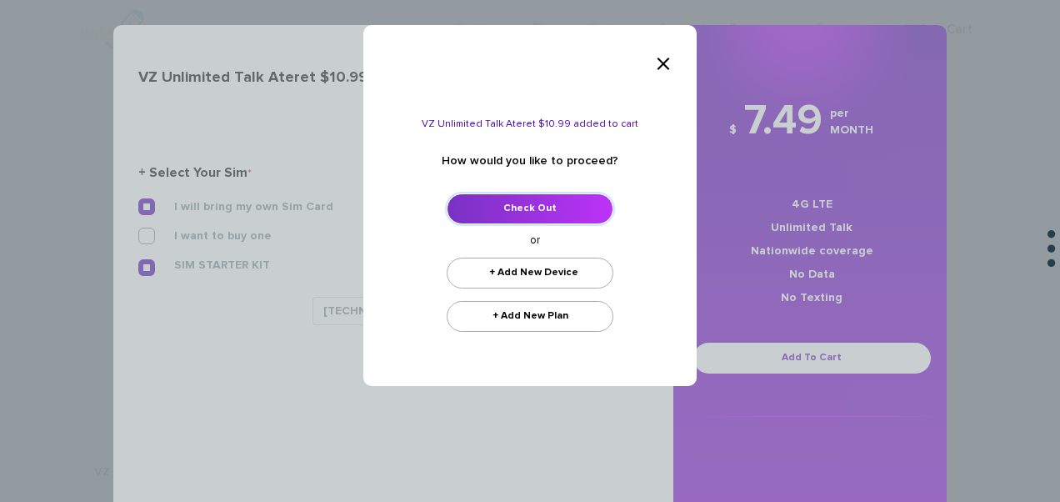
click at [527, 202] on link "Check Out" at bounding box center [530, 208] width 167 height 31
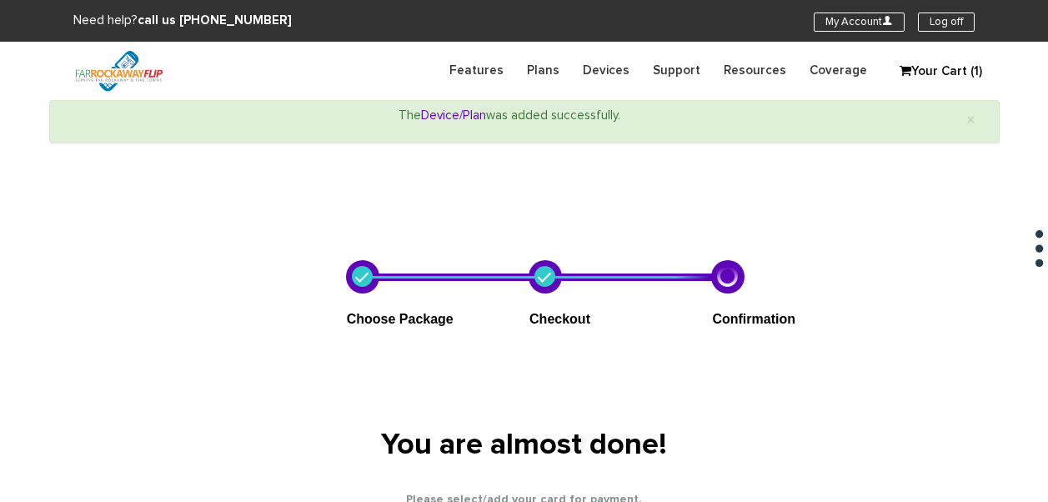
select select "NY"
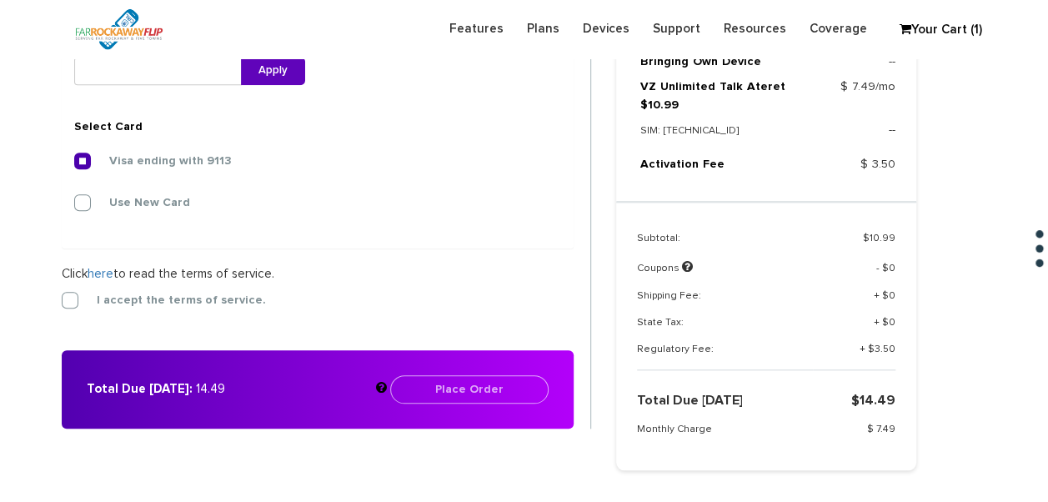
scroll to position [682, 0]
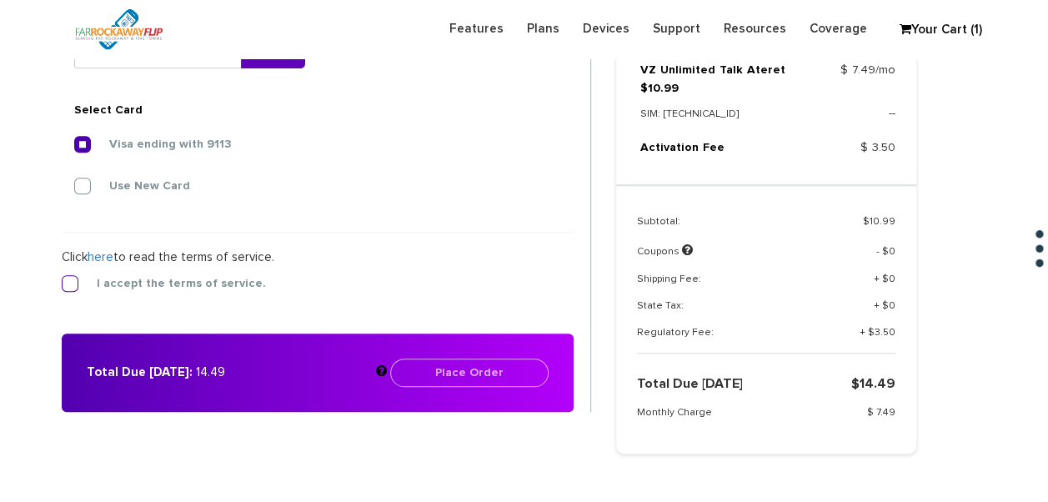
click at [72, 287] on label "I accept the terms of service." at bounding box center [169, 283] width 194 height 15
click at [62, 278] on input "I accept the terms of service." at bounding box center [62, 278] width 0 height 0
click at [507, 366] on button "Place Order" at bounding box center [469, 372] width 158 height 28
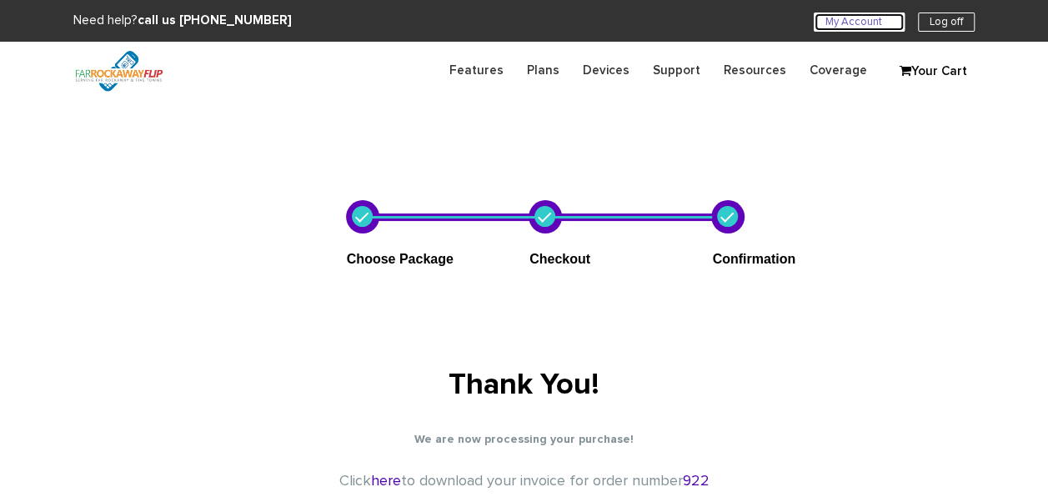
click at [855, 17] on link "My Account U" at bounding box center [859, 22] width 91 height 19
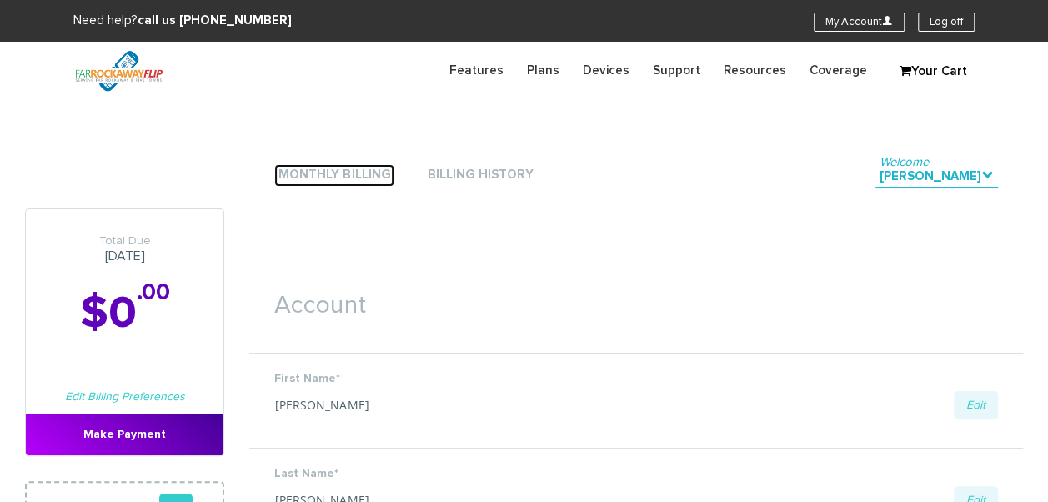
drag, startPoint x: 368, startPoint y: 170, endPoint x: 412, endPoint y: 195, distance: 50.0
click at [368, 170] on link "Monthly Billing" at bounding box center [334, 175] width 120 height 23
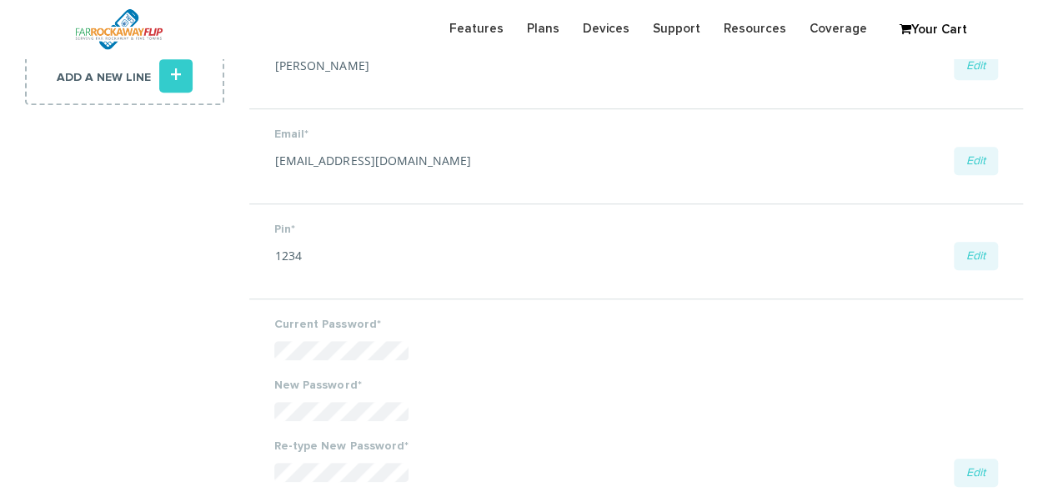
scroll to position [417, 0]
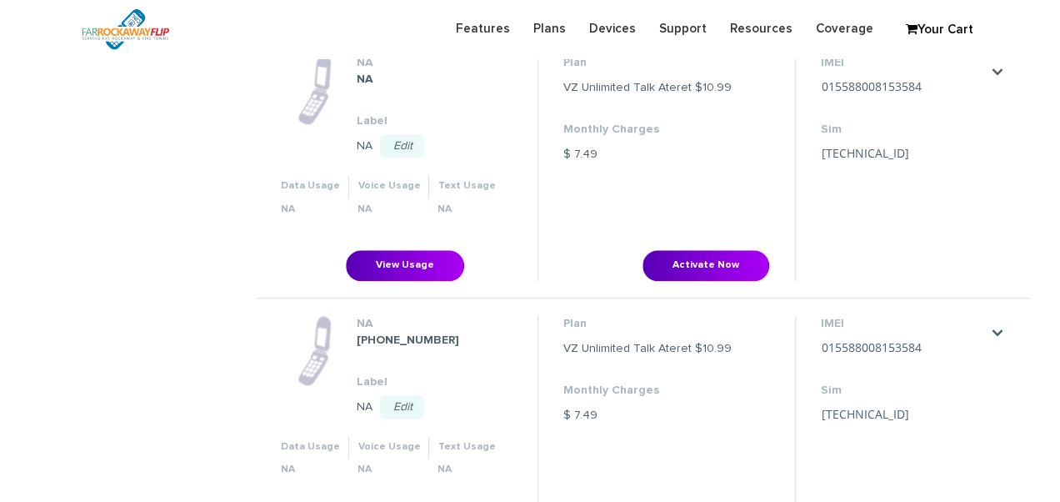
scroll to position [750, 0]
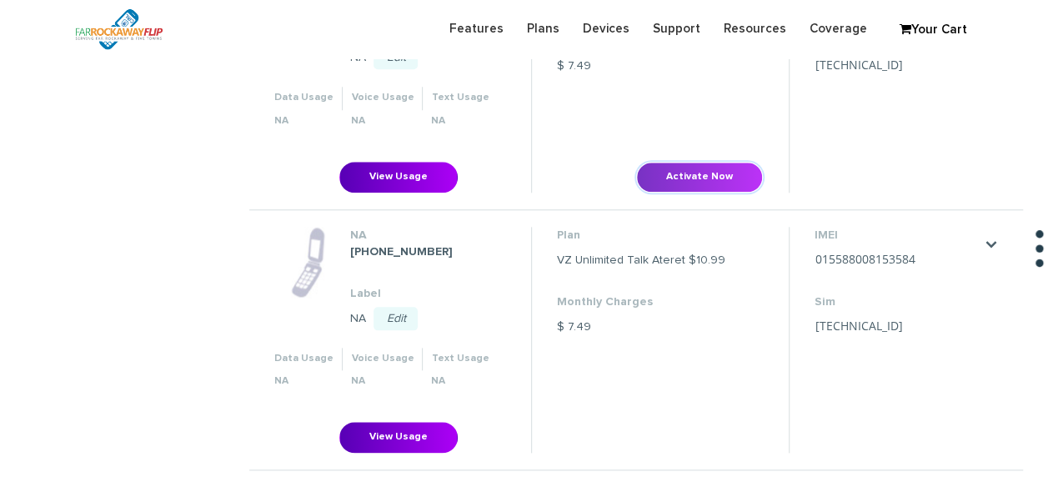
click at [703, 173] on button "Activate Now" at bounding box center [699, 177] width 127 height 31
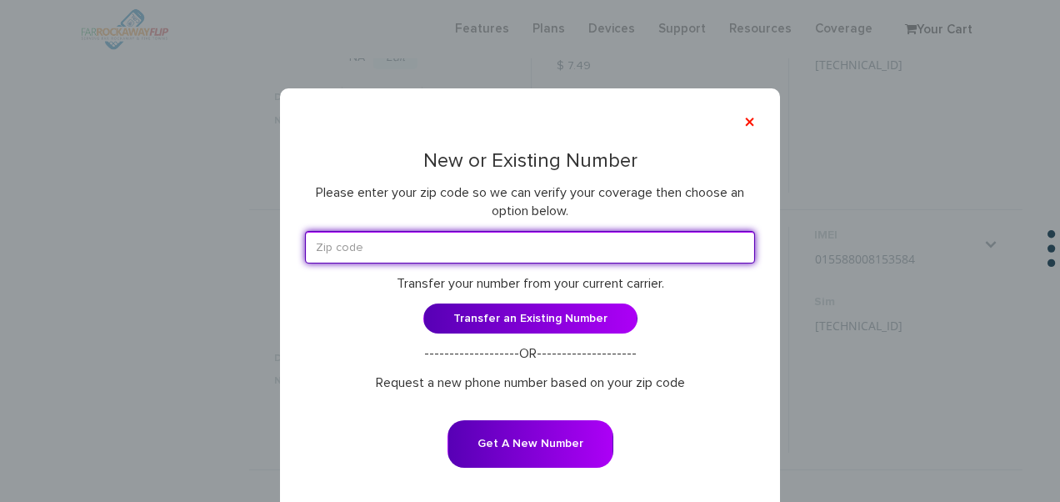
click at [477, 248] on input "text" at bounding box center [530, 247] width 450 height 33
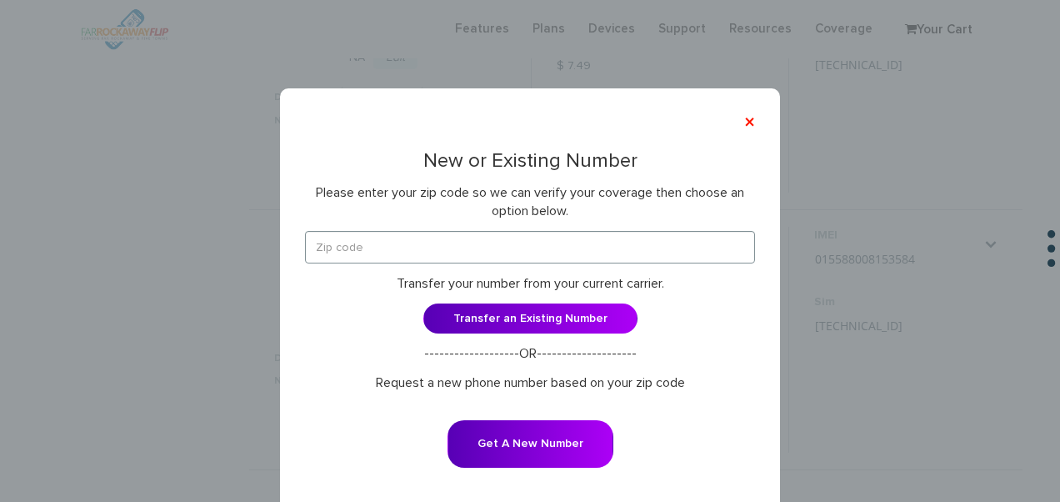
click at [730, 205] on p "Please enter your zip code so we can verify your coverage then choose an option…" at bounding box center [530, 202] width 450 height 38
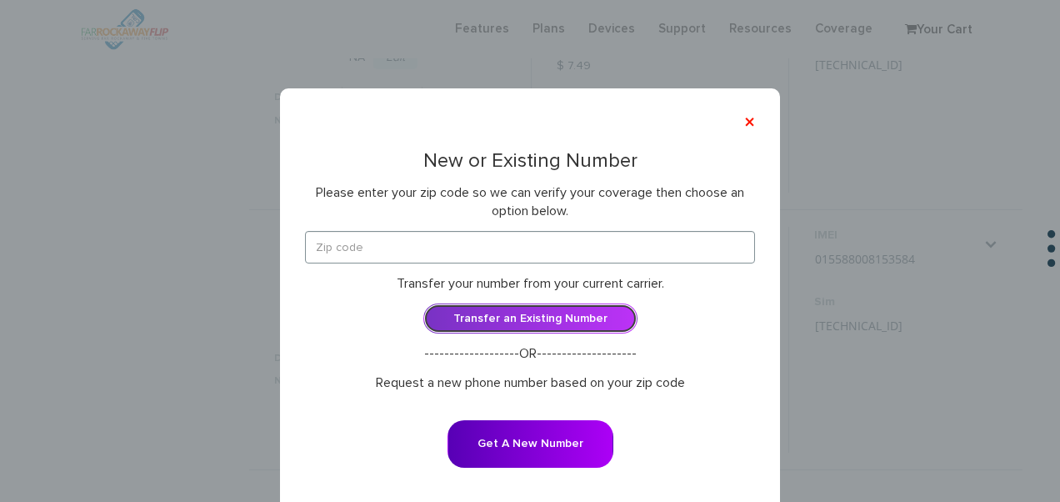
click at [575, 322] on link "Transfer an Existing Number" at bounding box center [531, 318] width 214 height 30
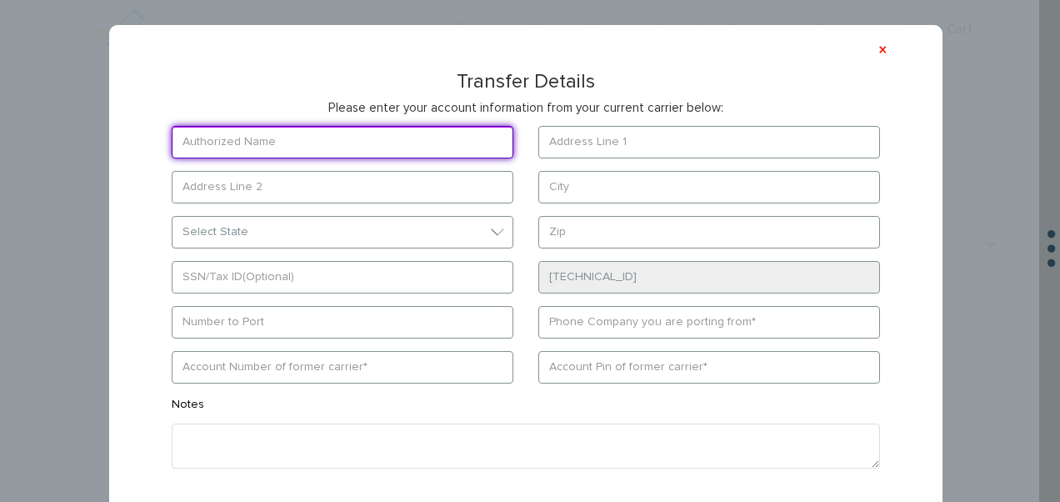
click at [325, 131] on input "text" at bounding box center [343, 142] width 342 height 33
type input "[PERSON_NAME]"
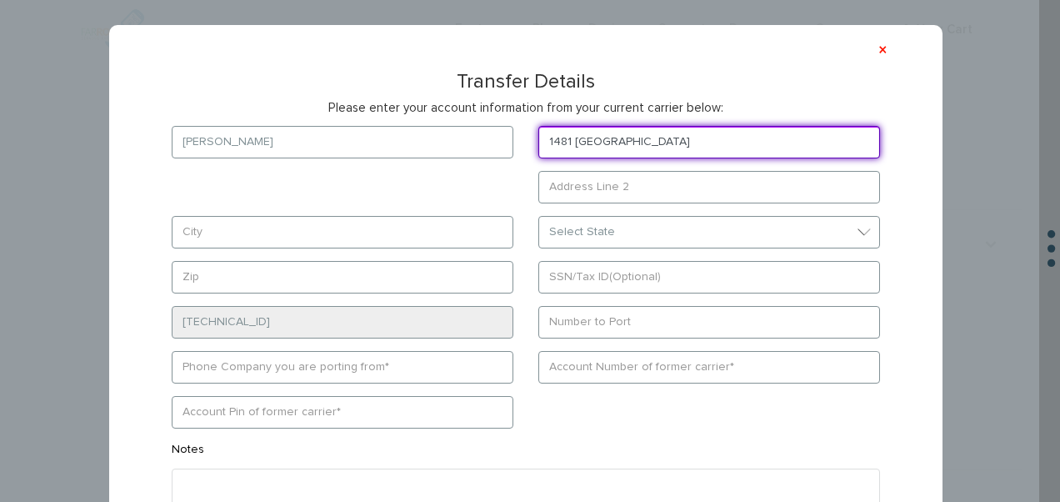
type input "1481 [GEOGRAPHIC_DATA]"
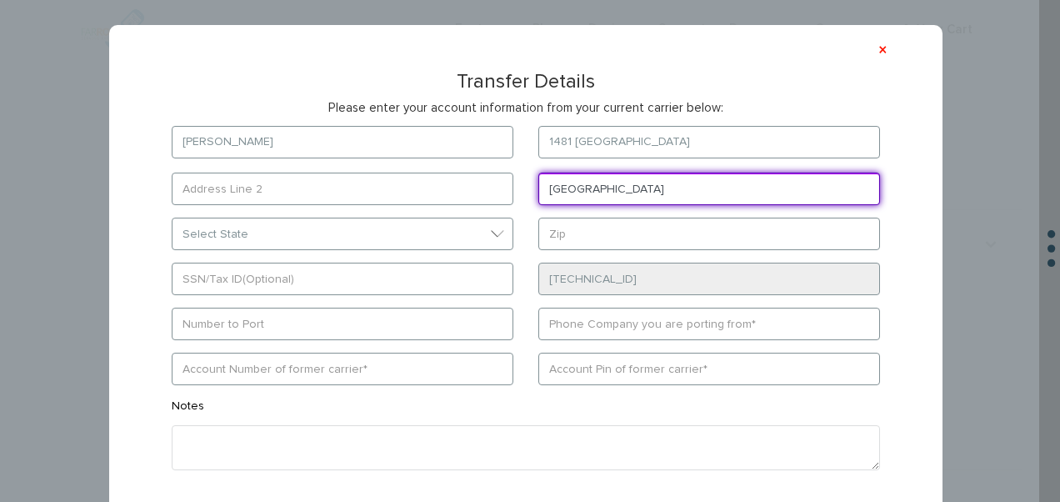
type input "[GEOGRAPHIC_DATA]"
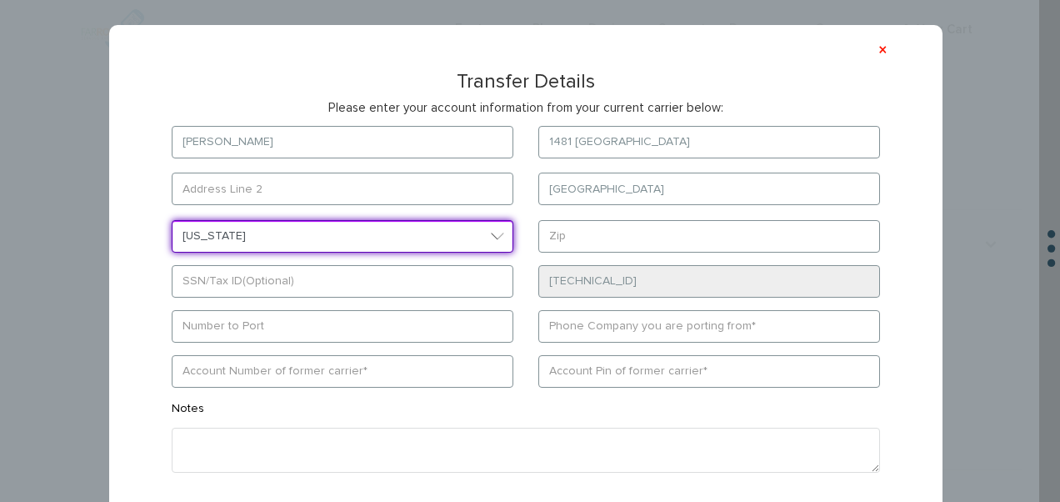
select select "NY"
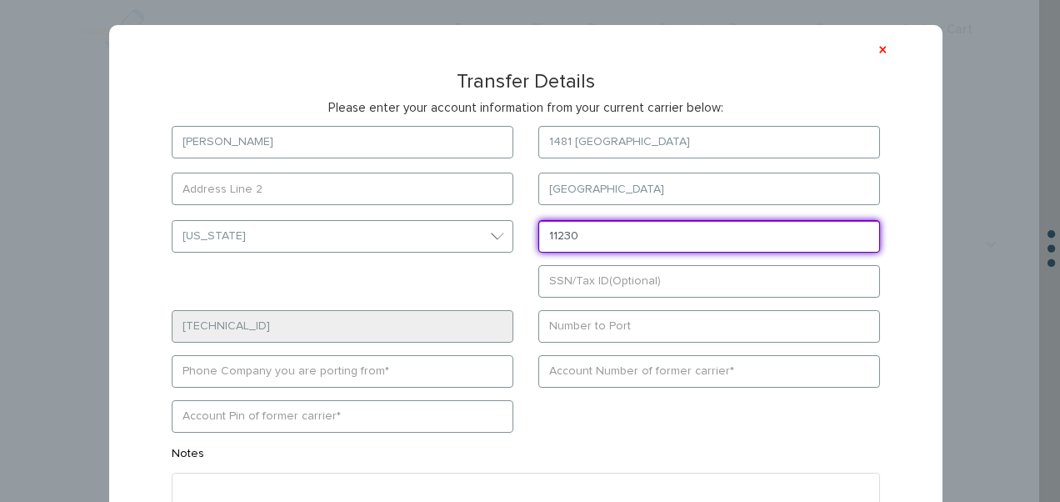
type input "11230"
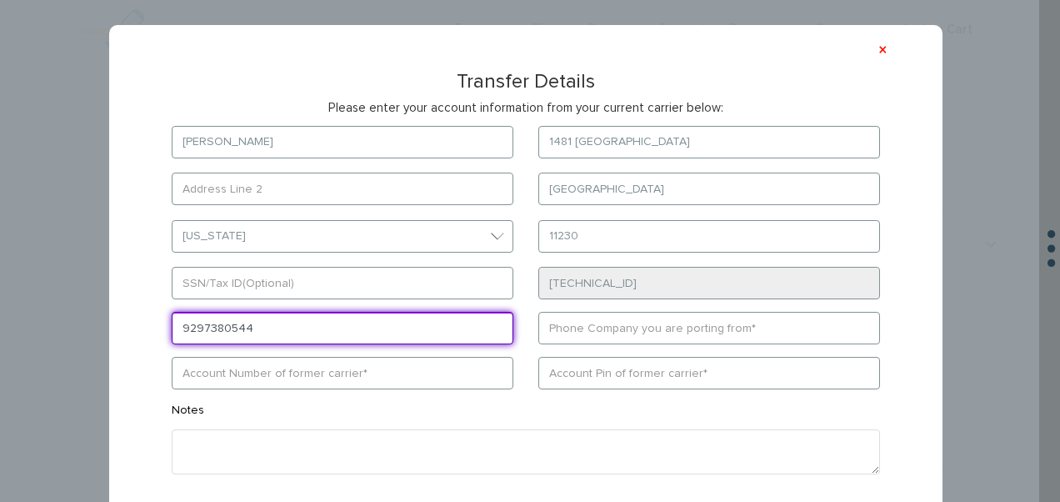
type input "9297380544"
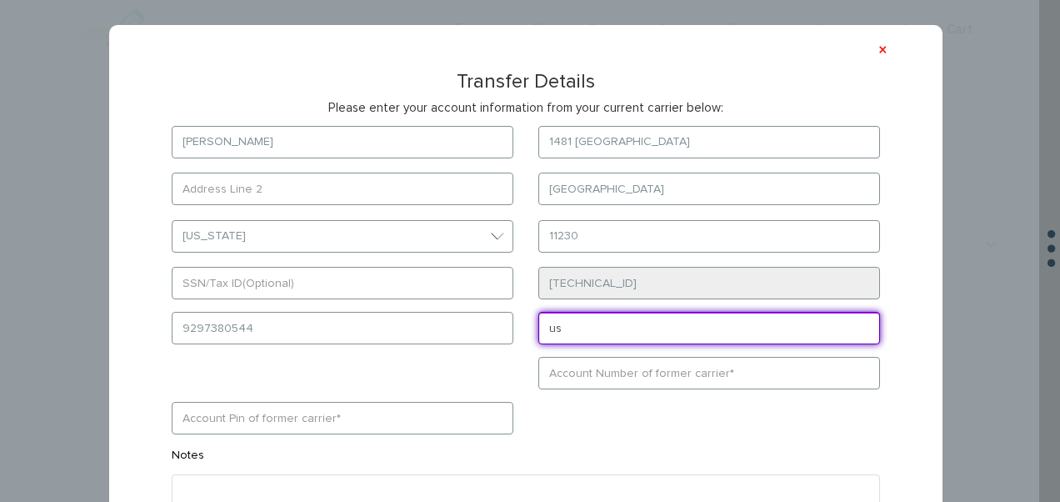
type input "US Mobile"
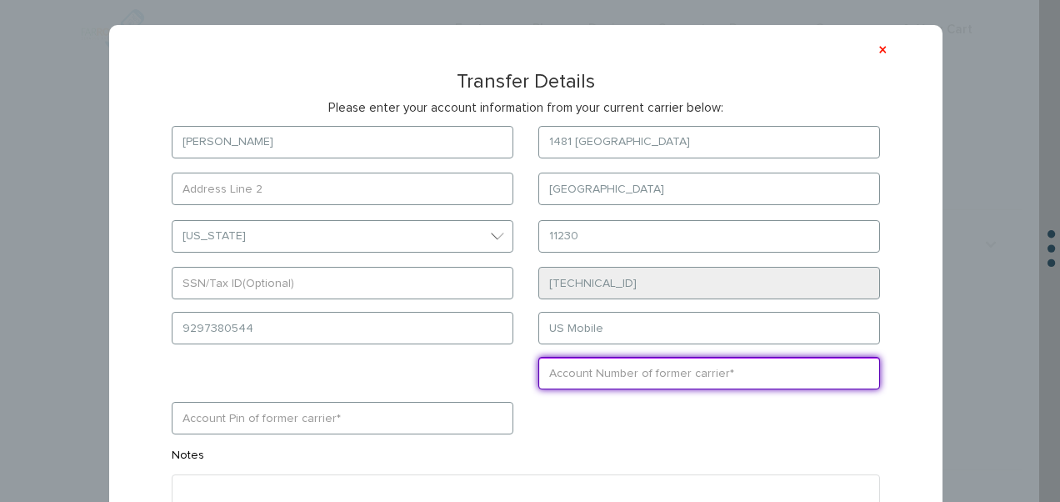
click at [547, 375] on form "[PERSON_NAME] [STREET_ADDRESS] [GEOGRAPHIC_DATA] Select State [US_STATE][GEOGRA…" at bounding box center [526, 360] width 759 height 468
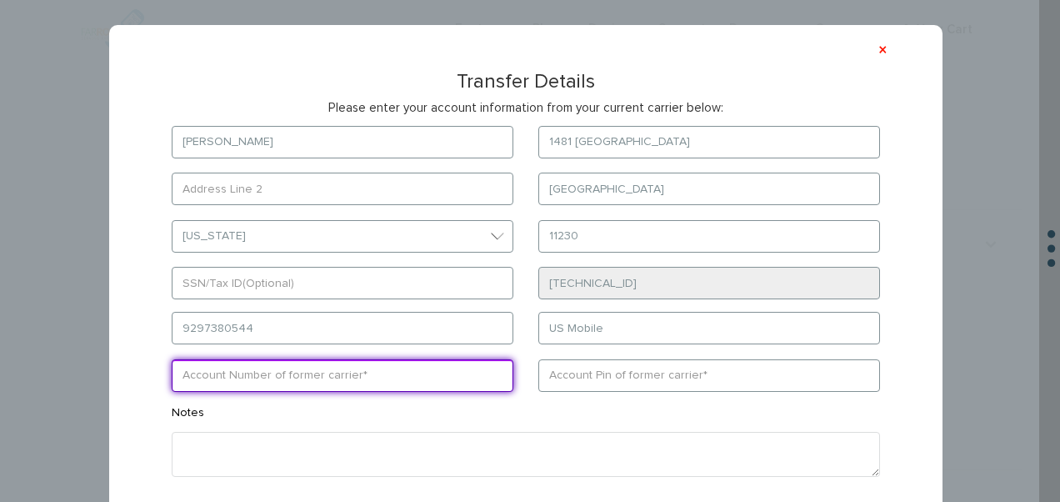
click at [363, 372] on input "text" at bounding box center [343, 375] width 342 height 33
type input "3475259804"
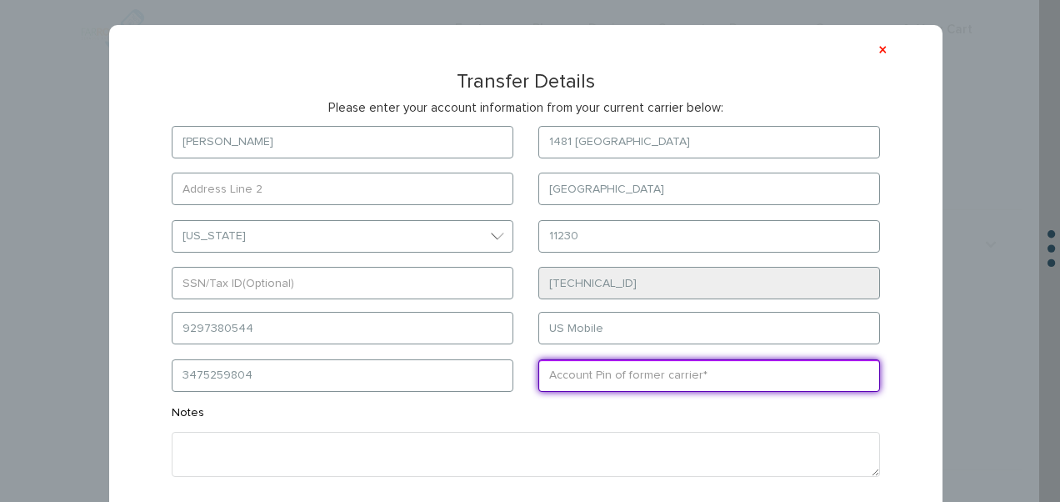
click at [608, 387] on input "text" at bounding box center [710, 375] width 342 height 33
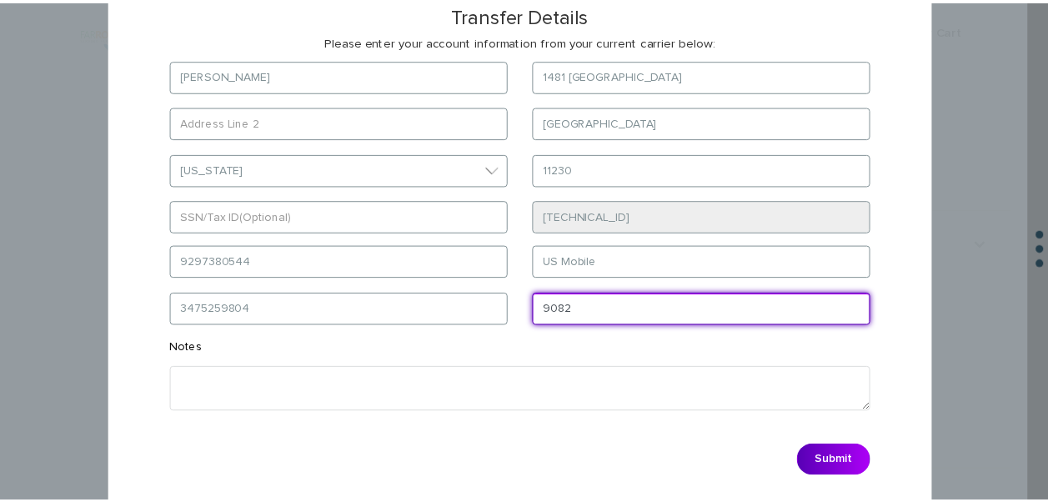
scroll to position [120, 0]
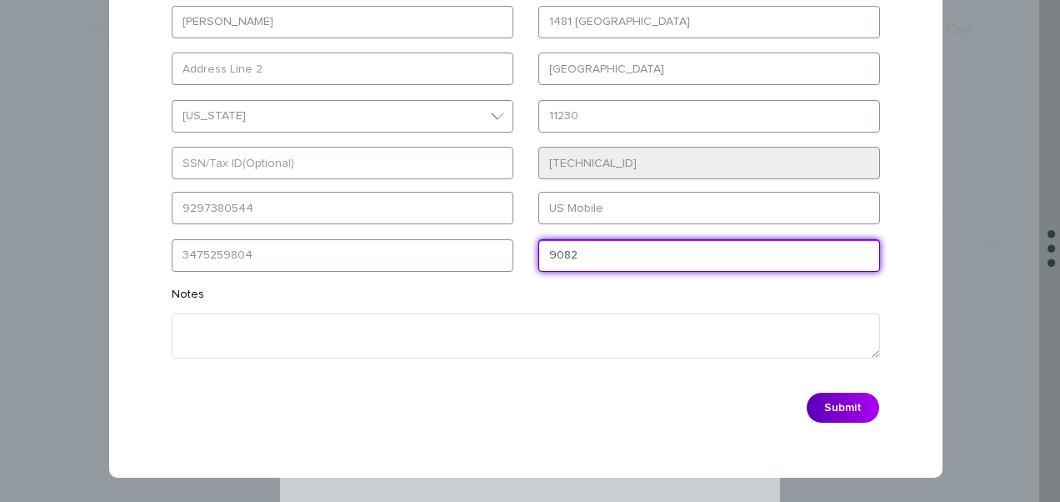
type input "9082"
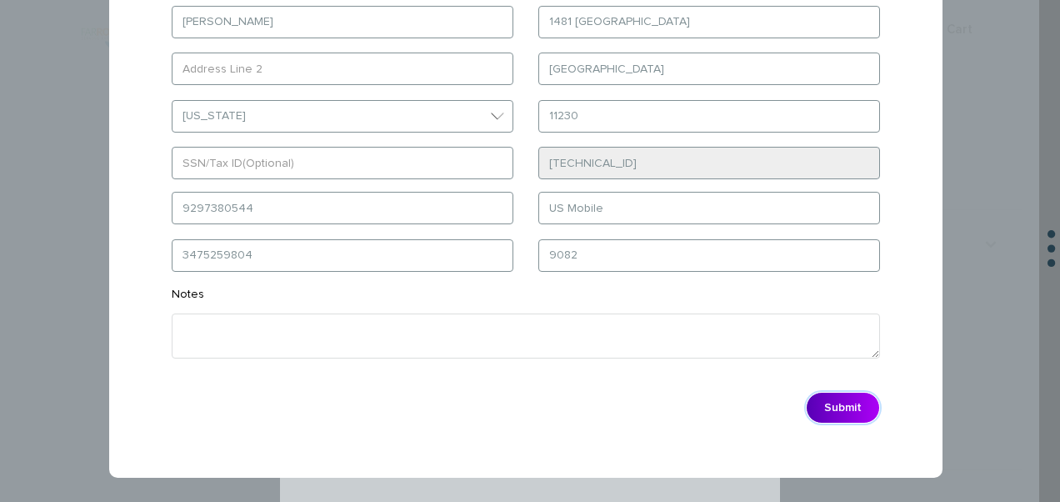
click at [850, 404] on button "Submit" at bounding box center [843, 408] width 74 height 32
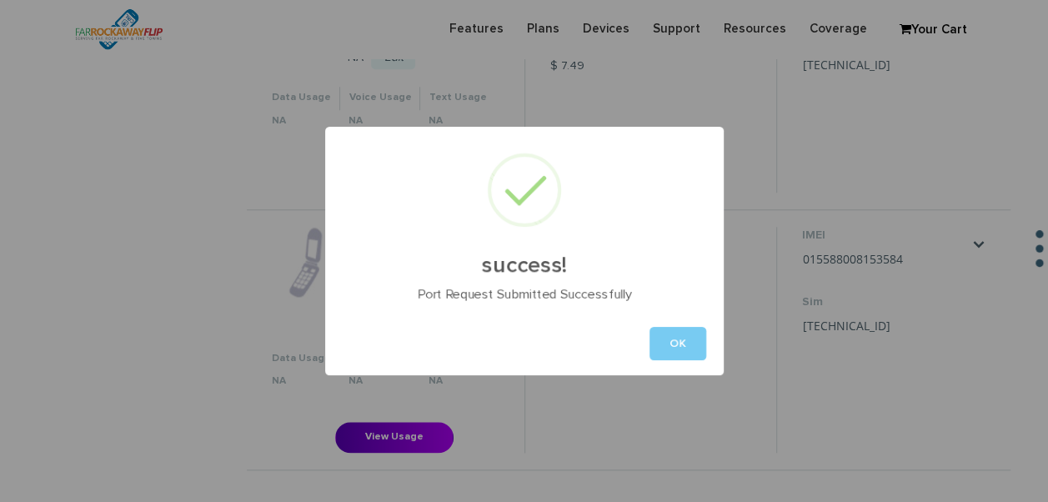
click at [662, 331] on button "OK" at bounding box center [677, 343] width 57 height 33
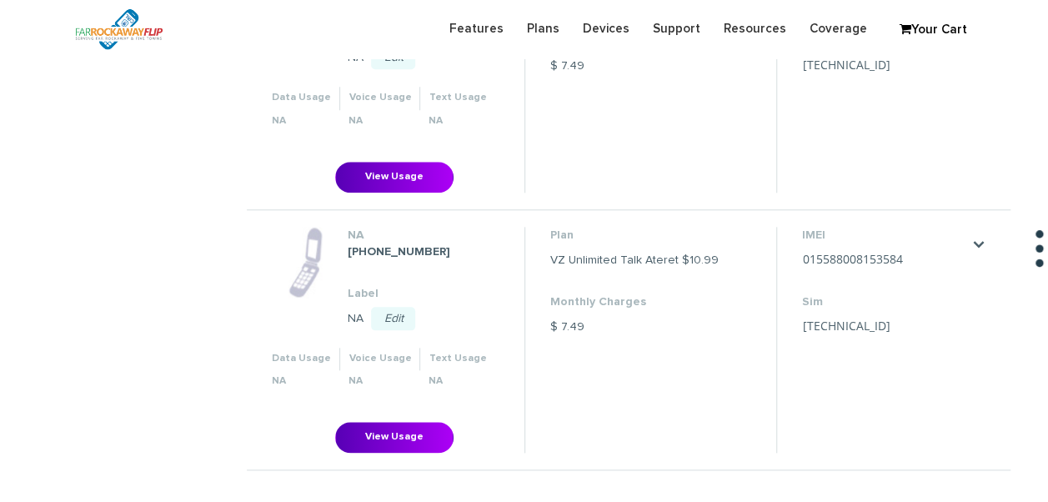
scroll to position [500, 0]
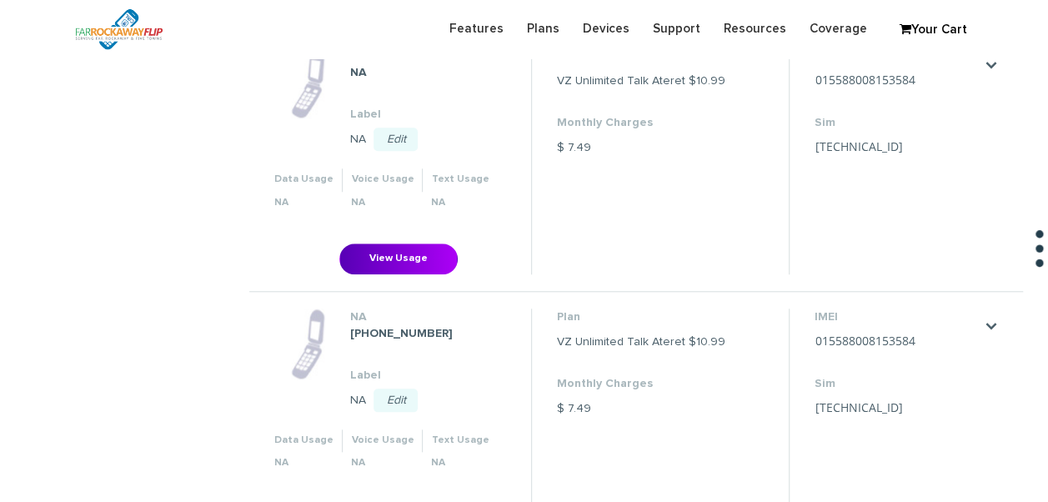
scroll to position [750, 0]
